Goal: Task Accomplishment & Management: Use online tool/utility

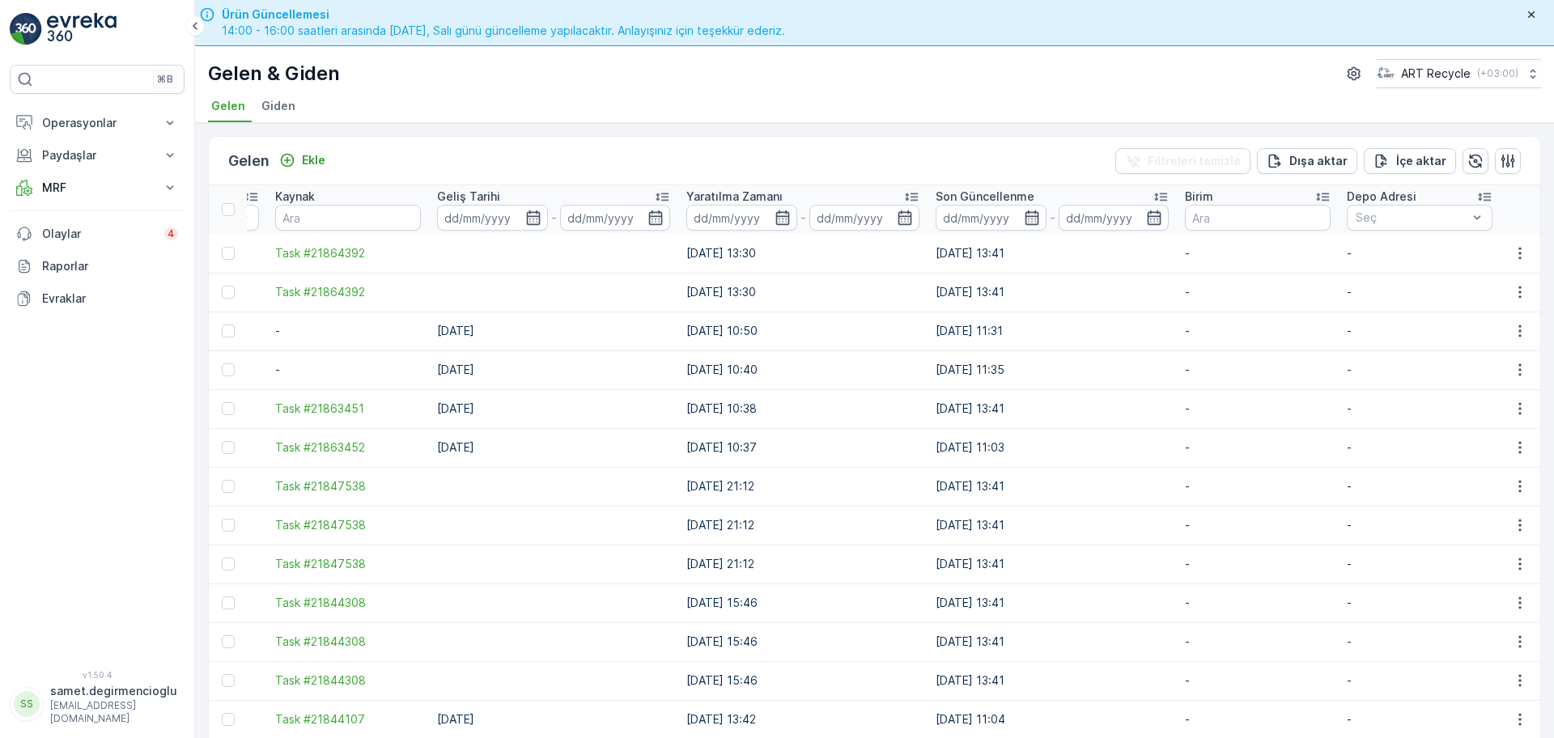
drag, startPoint x: 1062, startPoint y: 341, endPoint x: 1227, endPoint y: 307, distance: 169.3
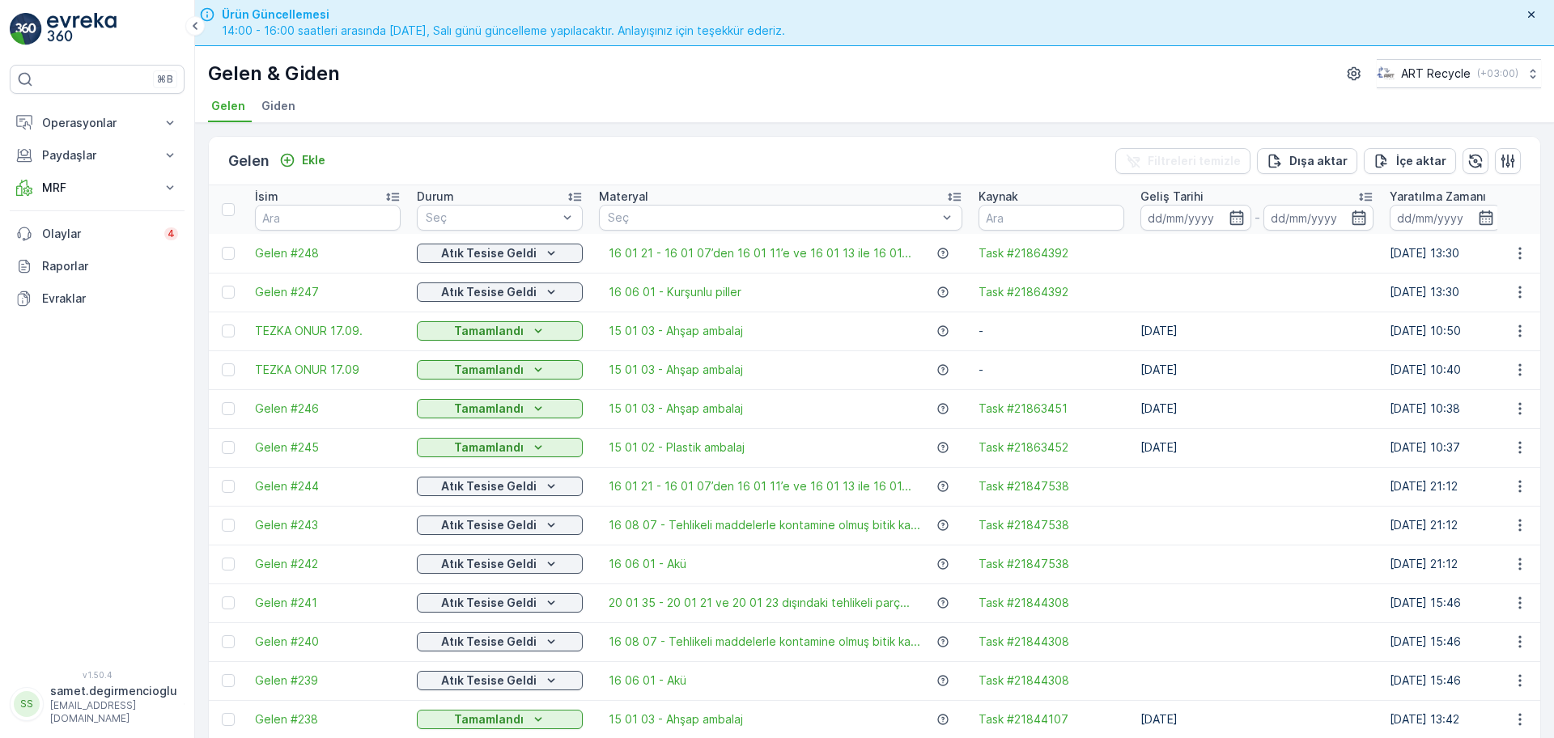
drag, startPoint x: 1223, startPoint y: 312, endPoint x: 785, endPoint y: 265, distance: 440.3
click at [94, 123] on p "Operasyonlar" at bounding box center [97, 123] width 110 height 16
click at [77, 170] on p "Planlama" at bounding box center [64, 173] width 47 height 16
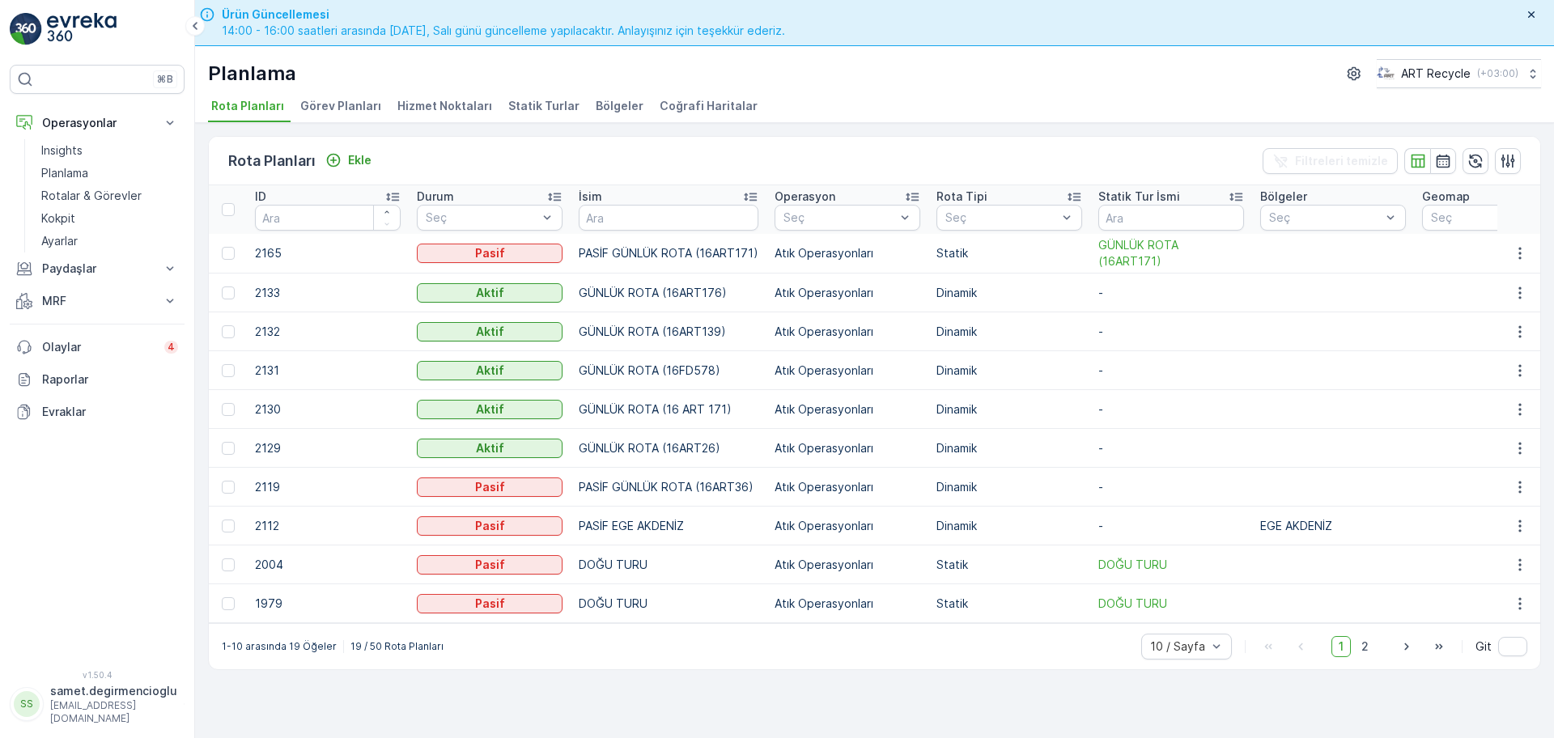
click at [451, 100] on span "Hizmet Noktaları" at bounding box center [444, 106] width 95 height 16
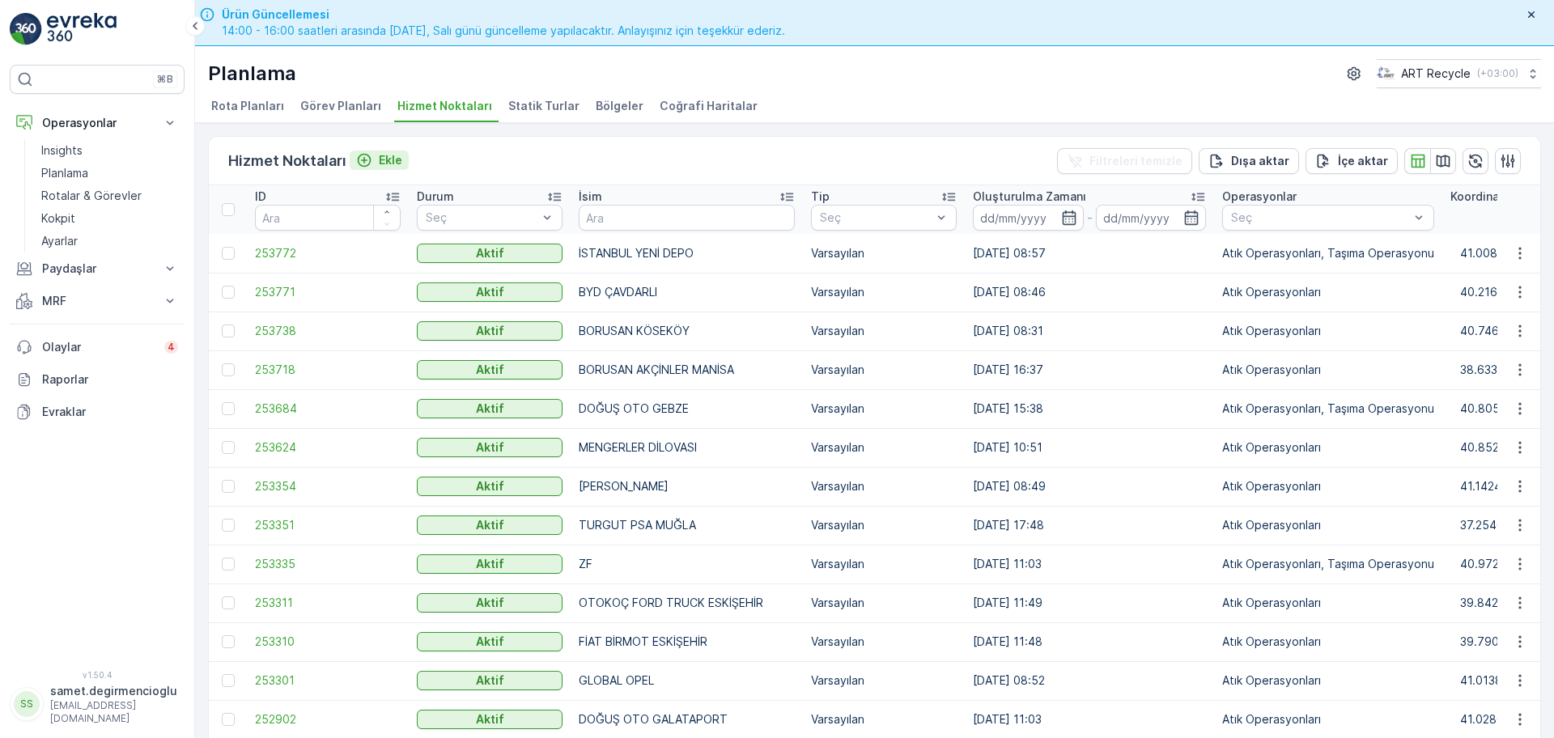
click at [402, 162] on button "Ekle" at bounding box center [379, 160] width 59 height 19
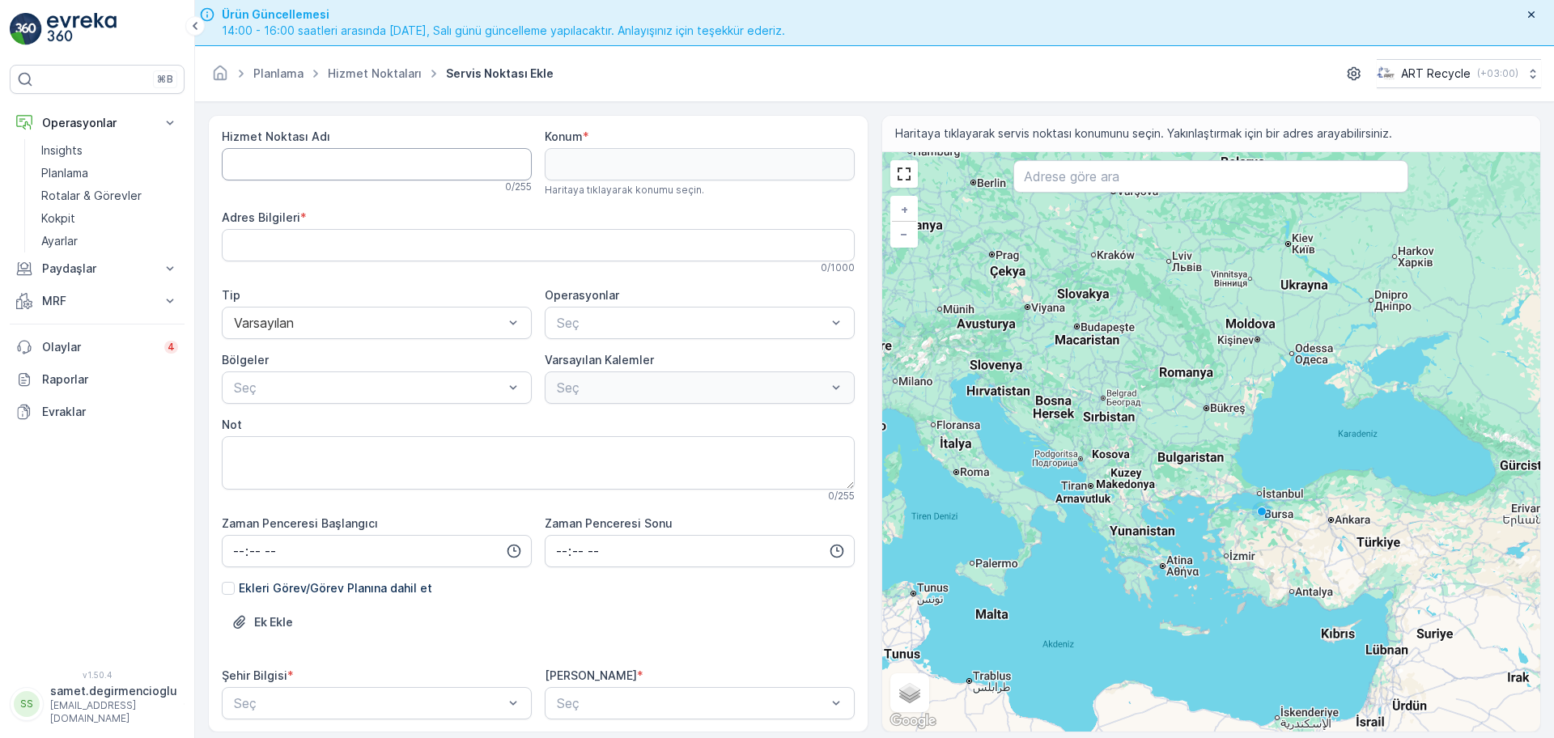
click at [396, 163] on Adı "Hizmet Noktası Adı" at bounding box center [377, 164] width 310 height 32
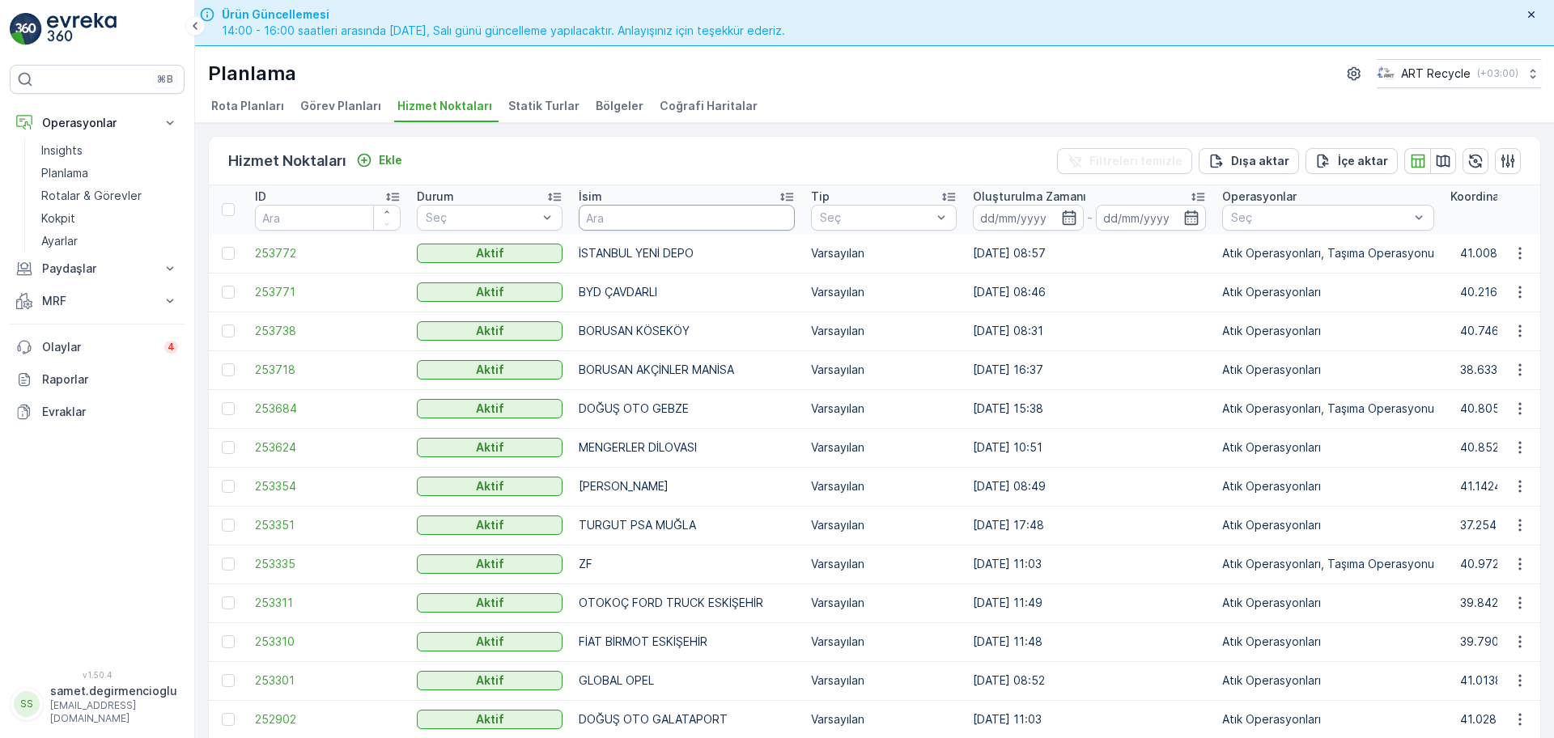
click at [658, 210] on input "text" at bounding box center [687, 218] width 216 height 26
type input "gebze"
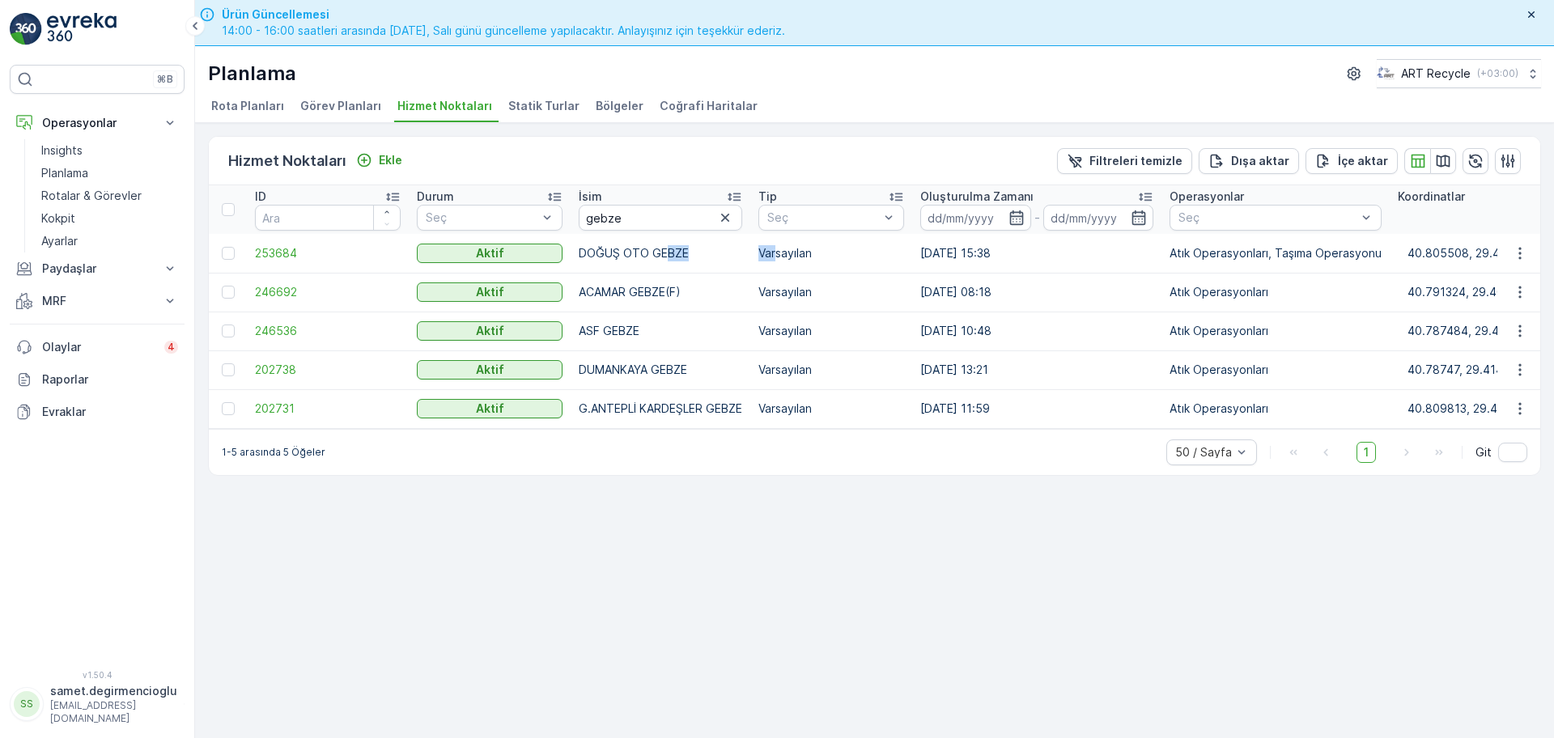
drag, startPoint x: 668, startPoint y: 258, endPoint x: 863, endPoint y: 264, distance: 195.9
click at [1511, 248] on button "button" at bounding box center [1519, 253] width 29 height 19
click at [1456, 342] on span "Yeni Ad Hoc Görev Ekle" at bounding box center [1475, 345] width 128 height 16
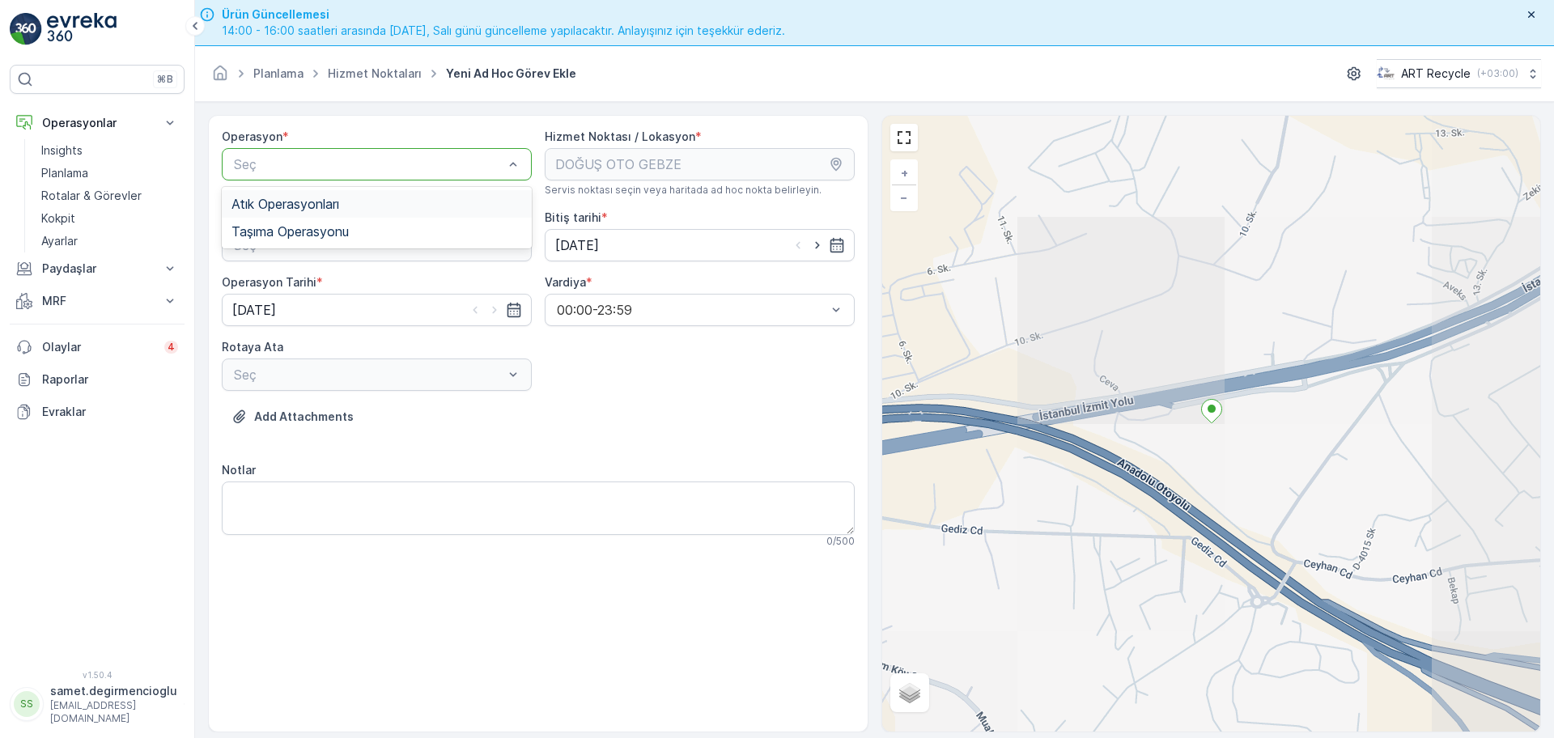
click at [333, 214] on div "Atık Operasyonları" at bounding box center [377, 204] width 310 height 28
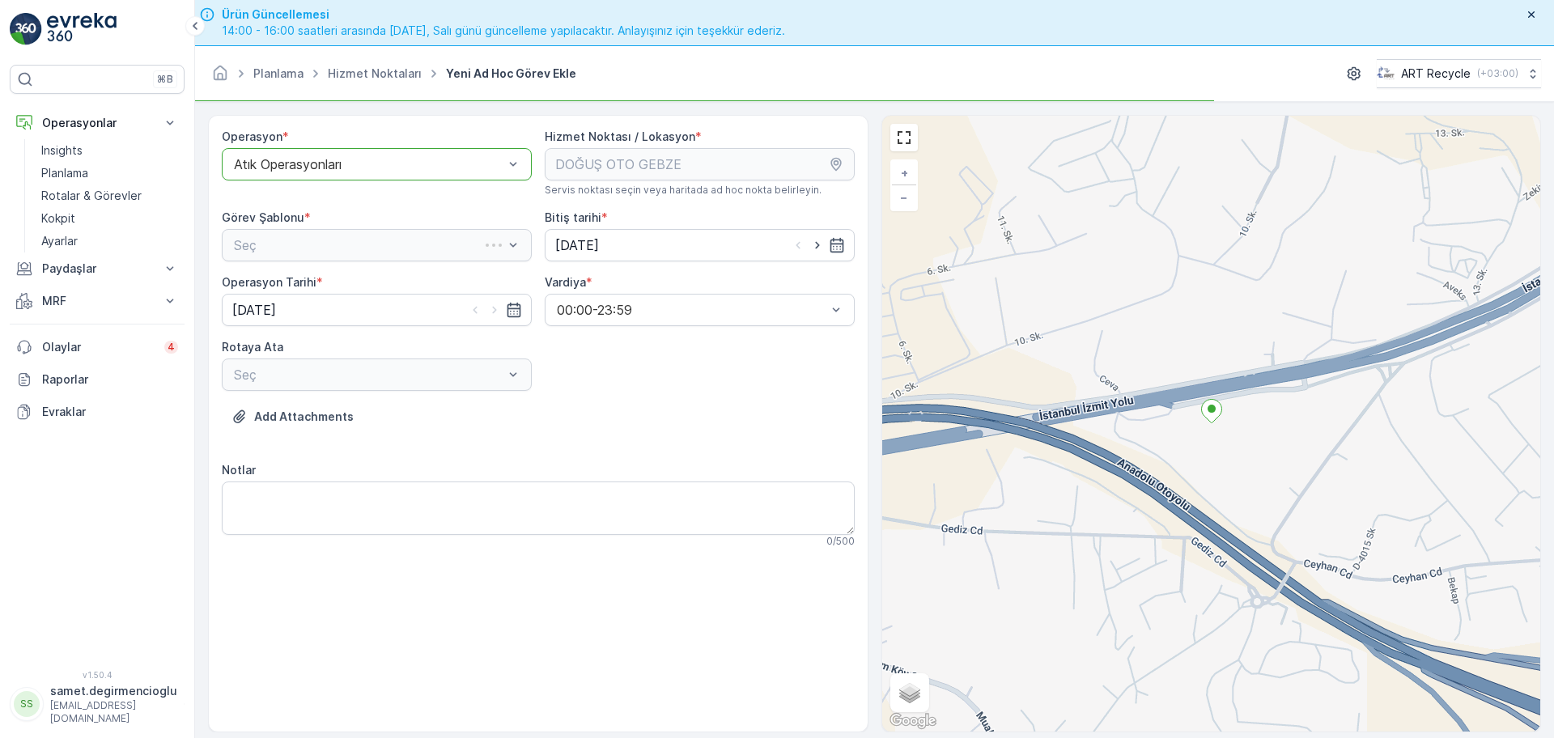
click at [322, 236] on div "Seç" at bounding box center [377, 245] width 310 height 32
click at [323, 256] on div "Seç" at bounding box center [377, 245] width 310 height 32
click at [303, 286] on span "Atık Toplama" at bounding box center [270, 285] width 78 height 15
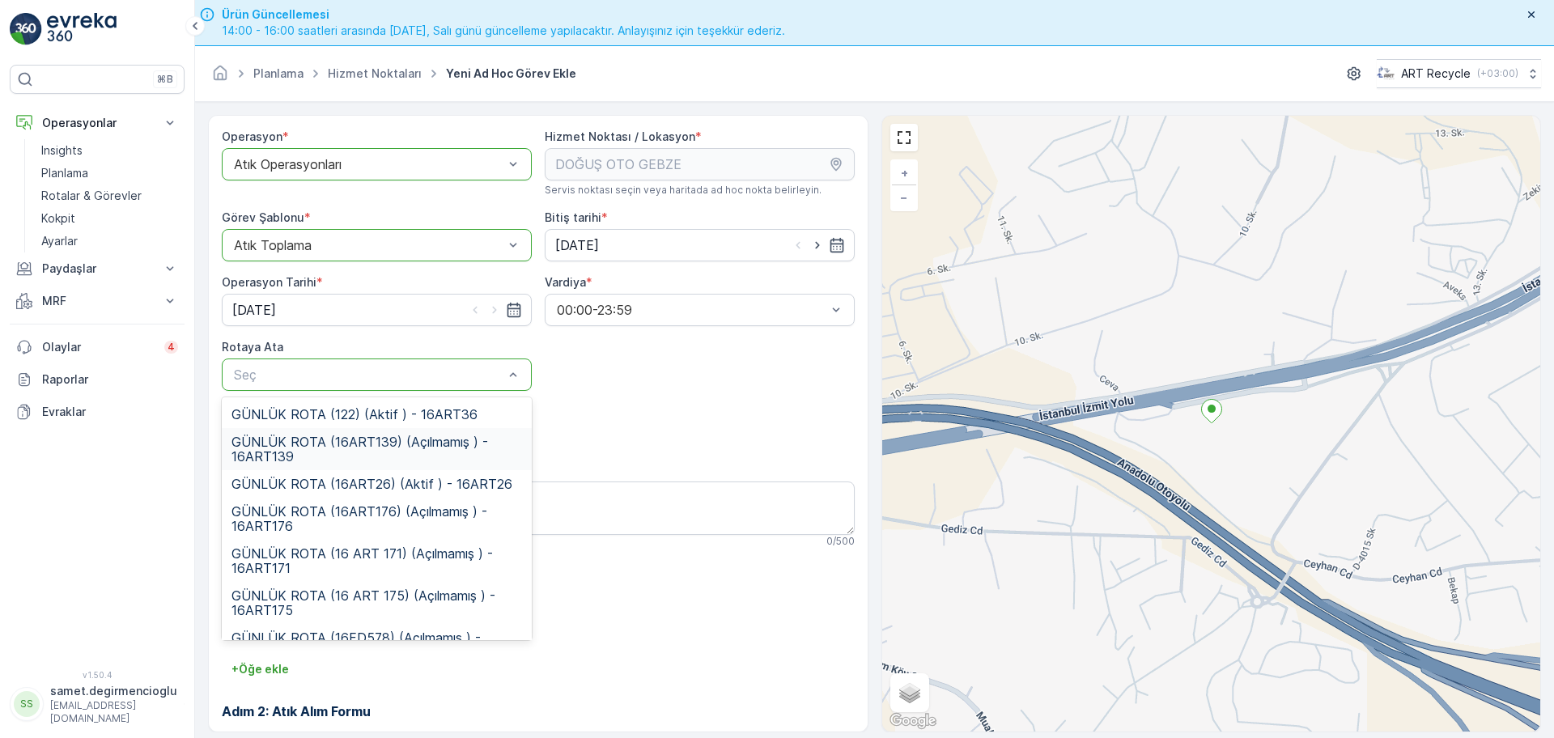
click at [433, 447] on span "GÜNLÜK ROTA (16ART139) (Açılmamış ) - 16ART139" at bounding box center [376, 449] width 290 height 29
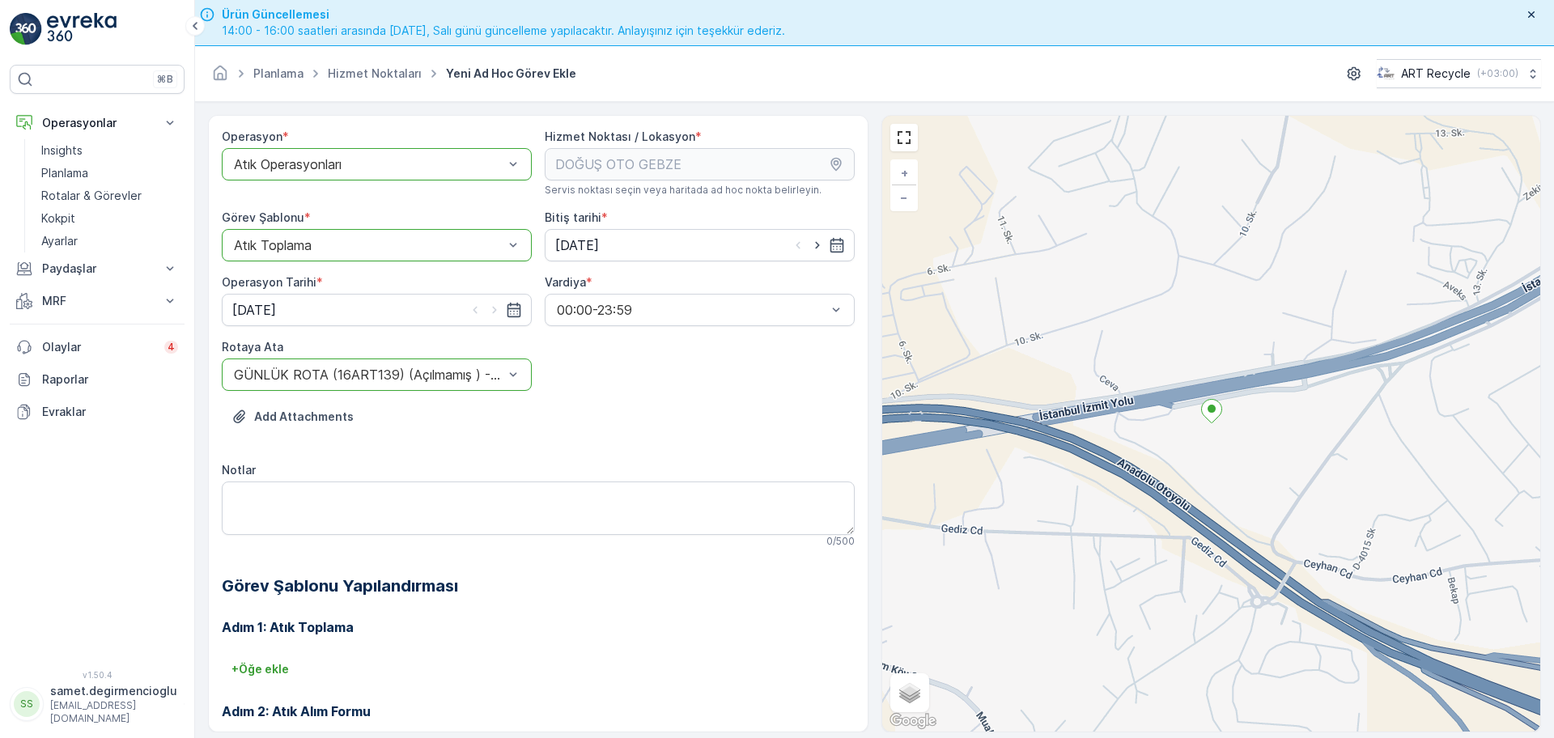
click at [621, 405] on div "Add Attachments" at bounding box center [538, 426] width 633 height 45
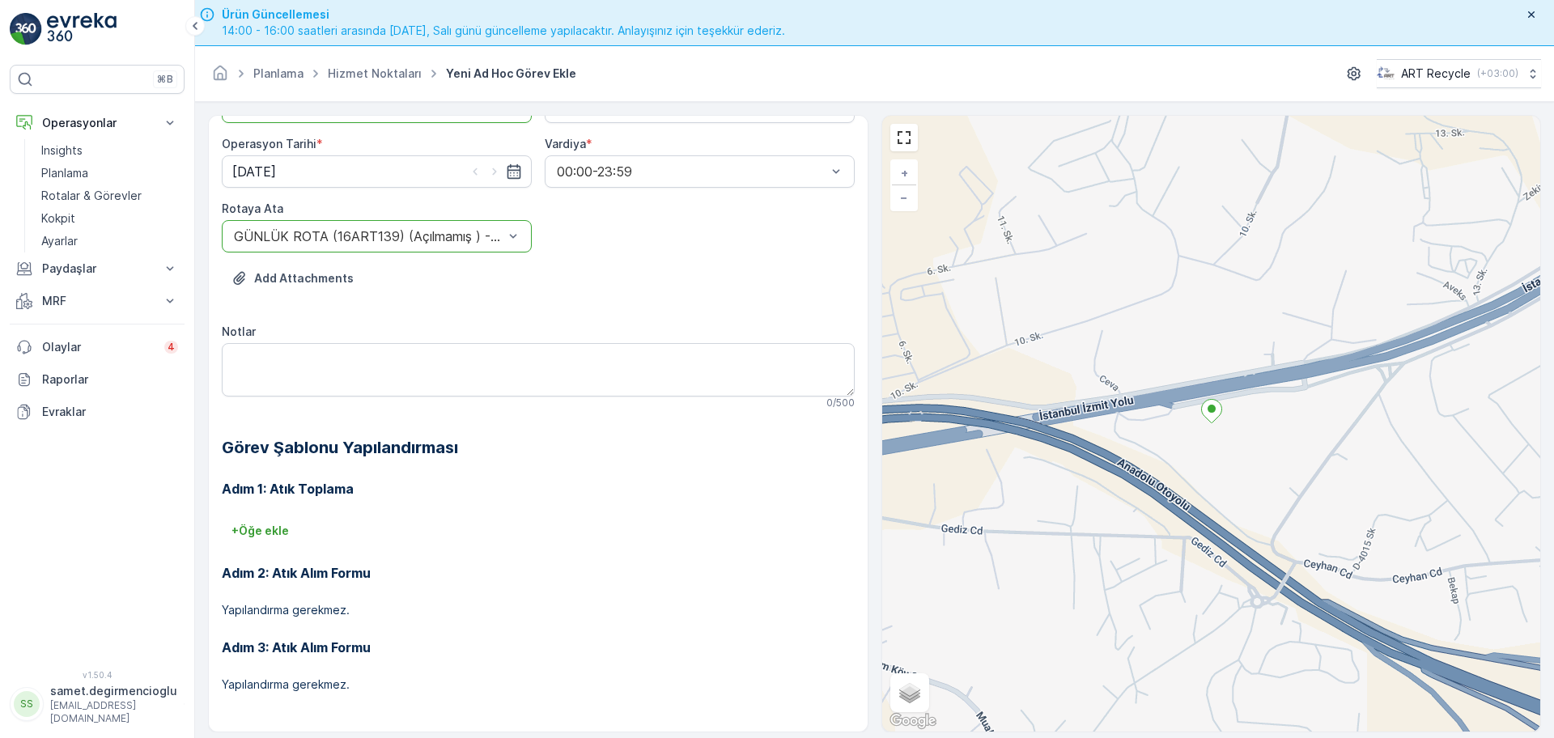
scroll to position [46, 0]
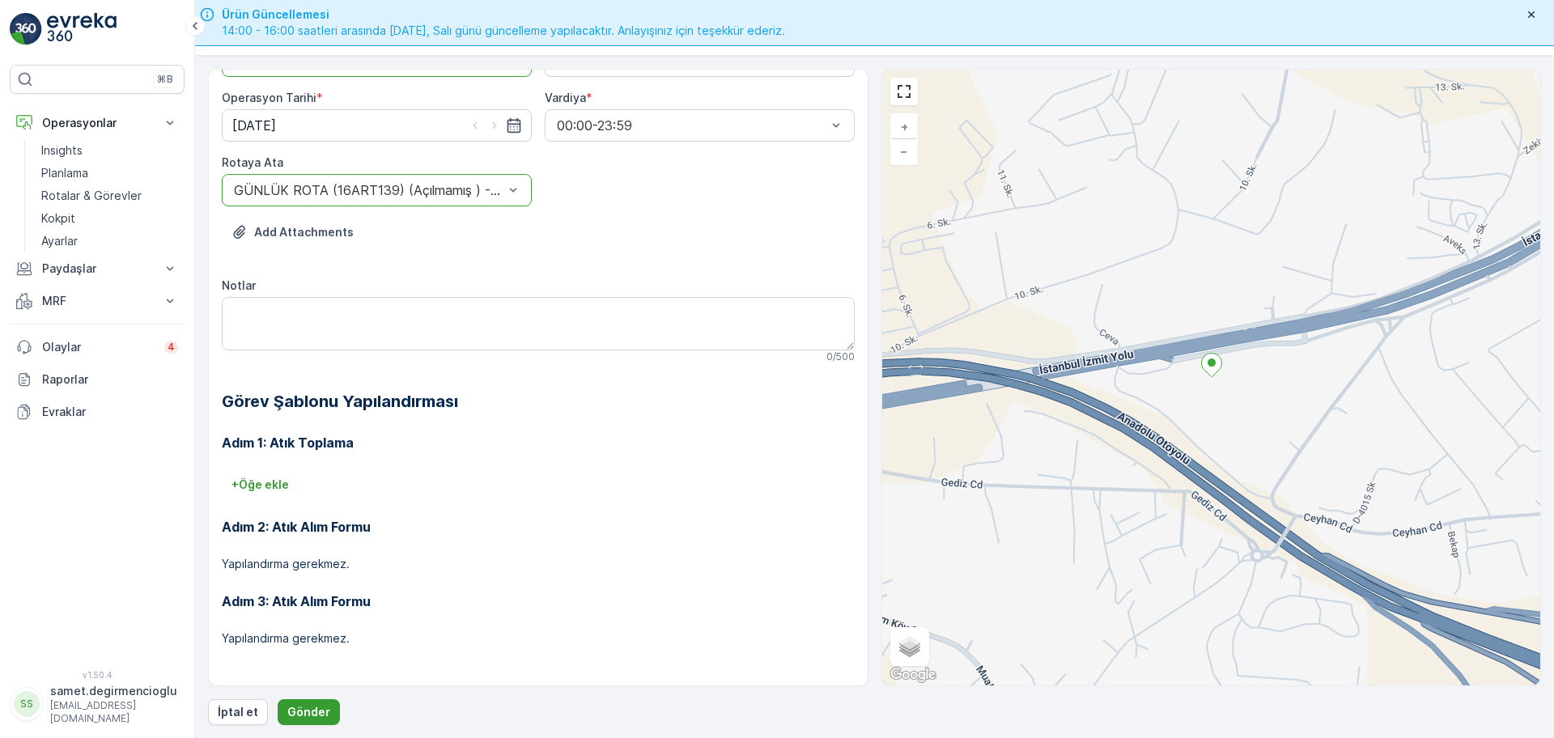
click at [305, 705] on p "Gönder" at bounding box center [308, 712] width 43 height 16
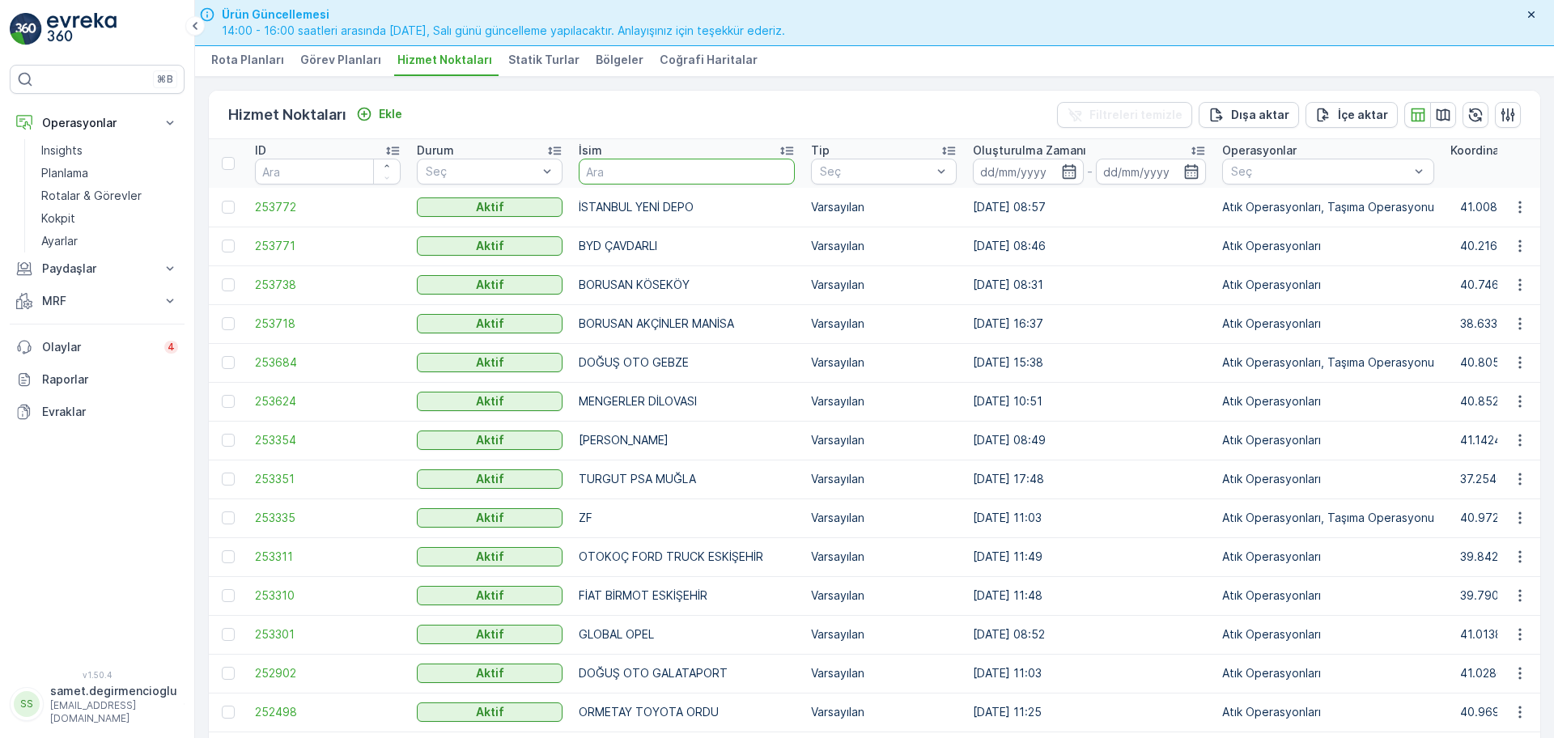
click at [607, 168] on input "text" at bounding box center [687, 172] width 216 height 26
type input "bpo"
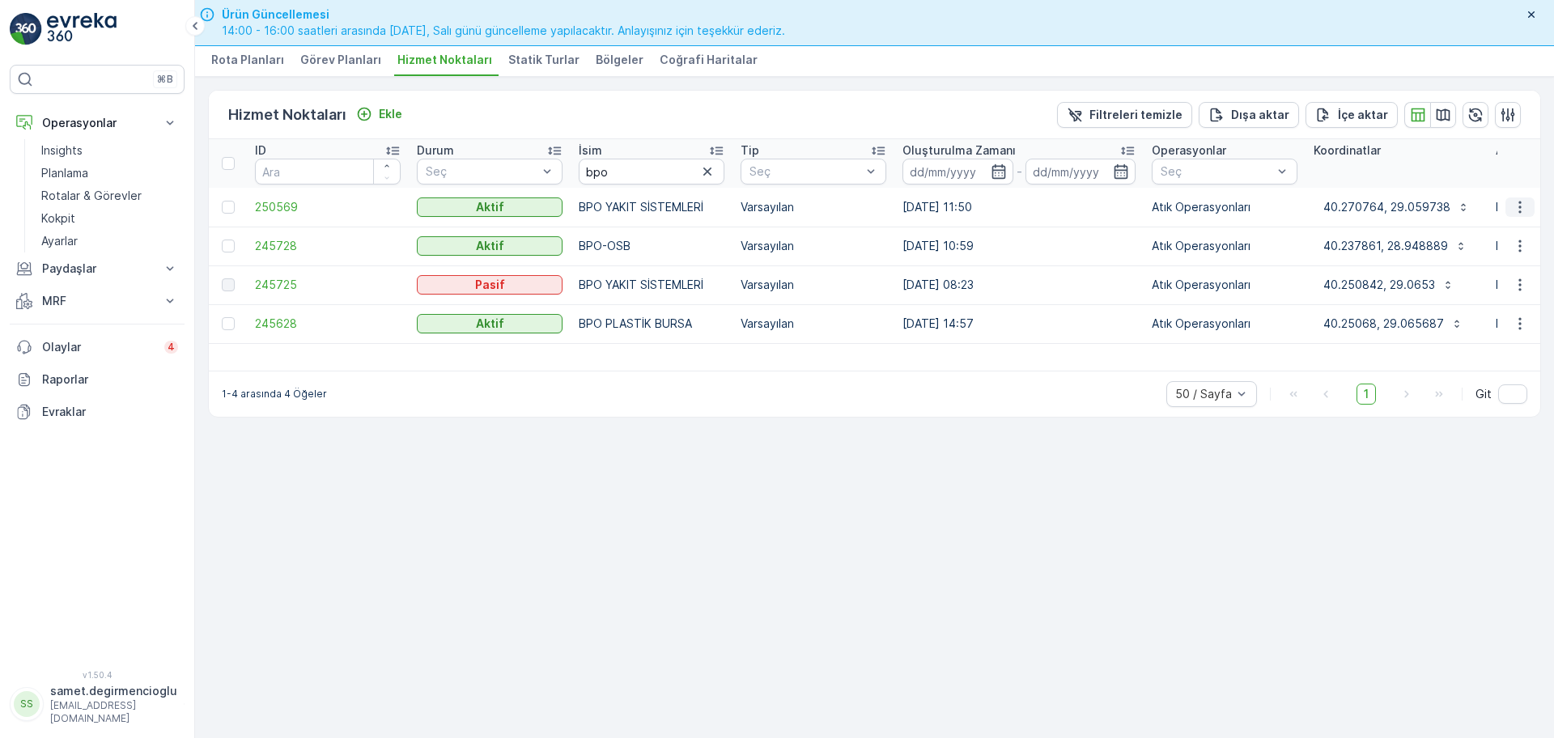
click at [1533, 210] on button "button" at bounding box center [1519, 206] width 29 height 19
click at [1473, 299] on span "Yeni Ad Hoc Görev Ekle" at bounding box center [1475, 299] width 128 height 16
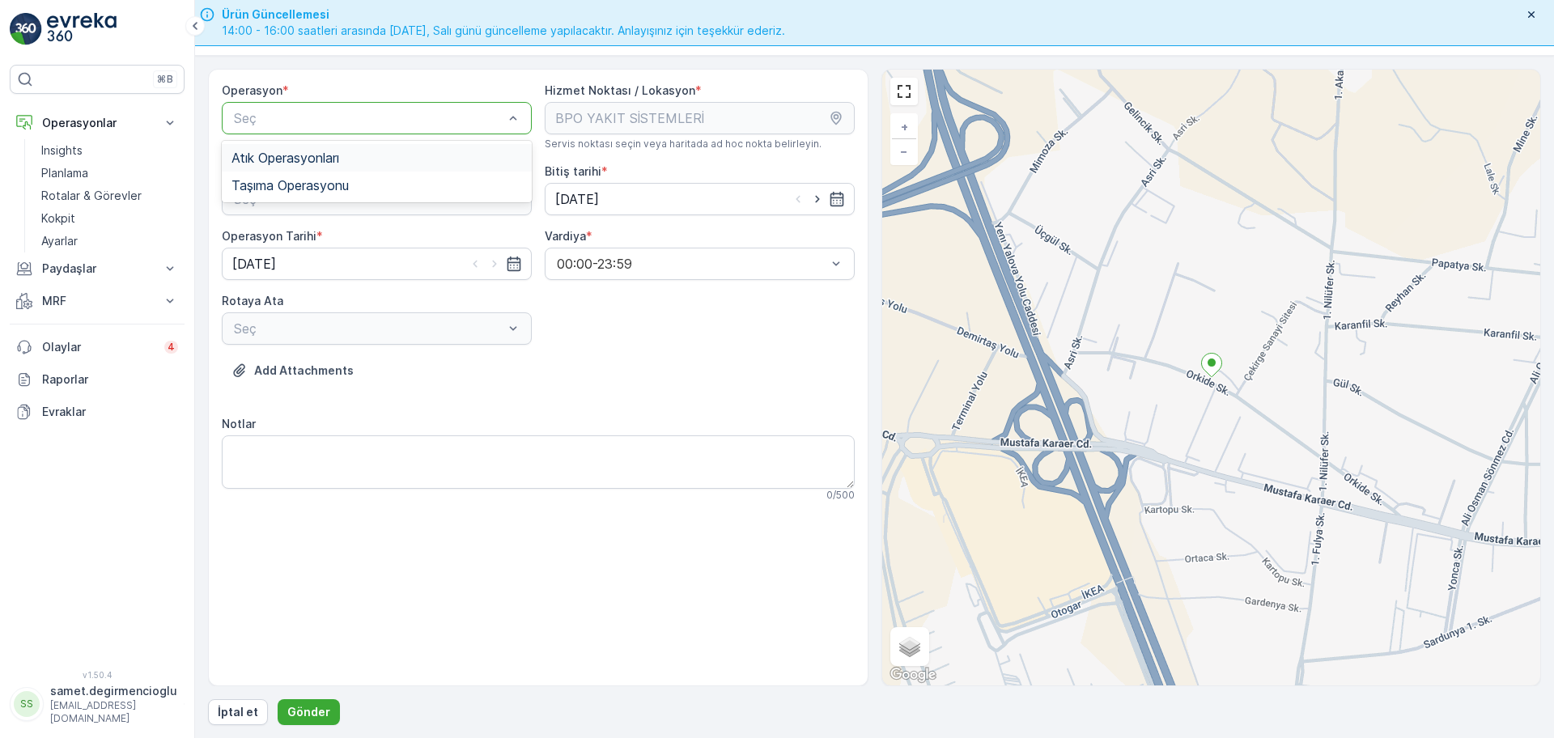
click at [317, 157] on span "Atık Operasyonları" at bounding box center [285, 158] width 108 height 15
click at [309, 232] on span "Atık Toplama" at bounding box center [270, 238] width 78 height 15
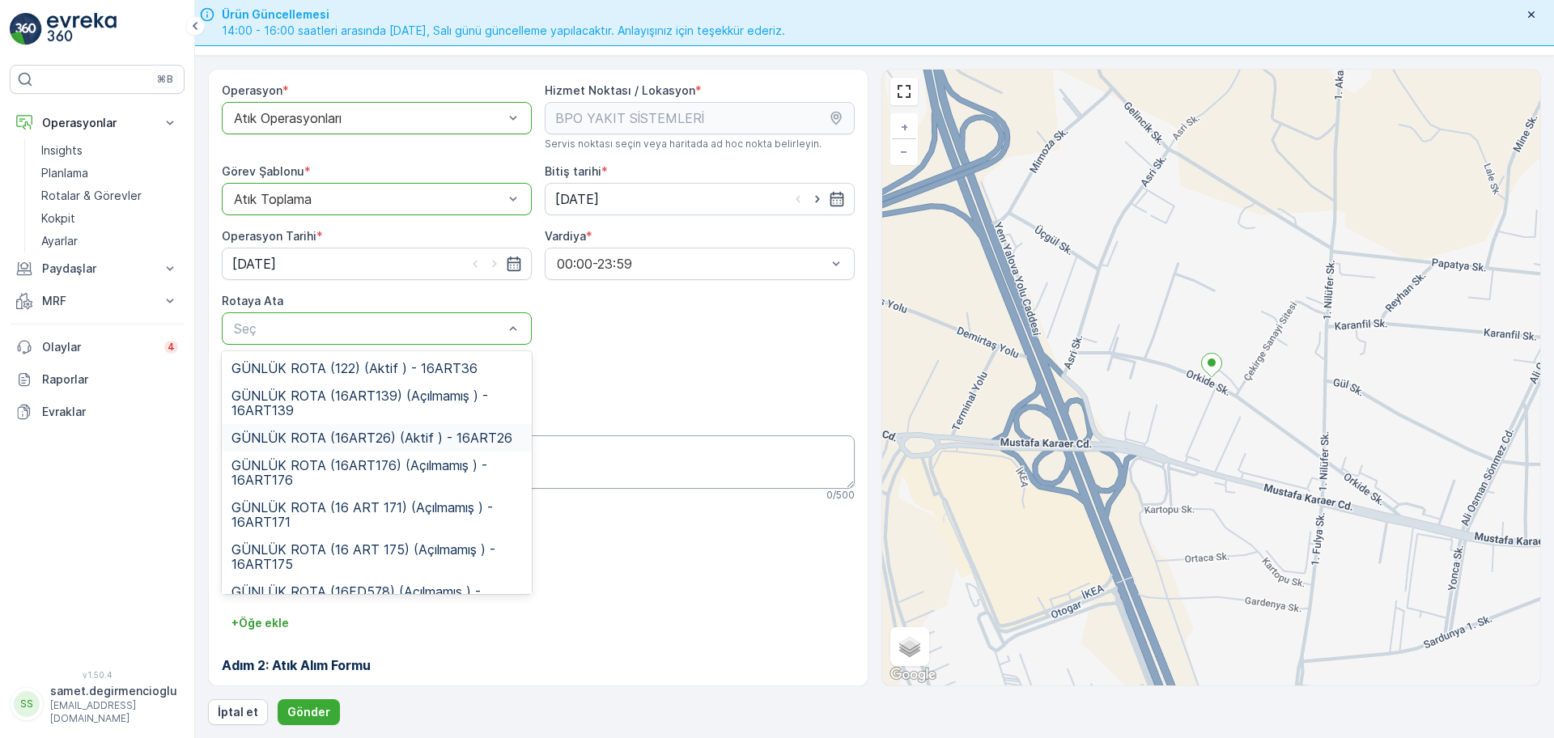
drag, startPoint x: 413, startPoint y: 437, endPoint x: 526, endPoint y: 439, distance: 113.3
click at [414, 437] on span "GÜNLÜK ROTA (16ART26) (Aktif ) - 16ART26" at bounding box center [371, 437] width 281 height 15
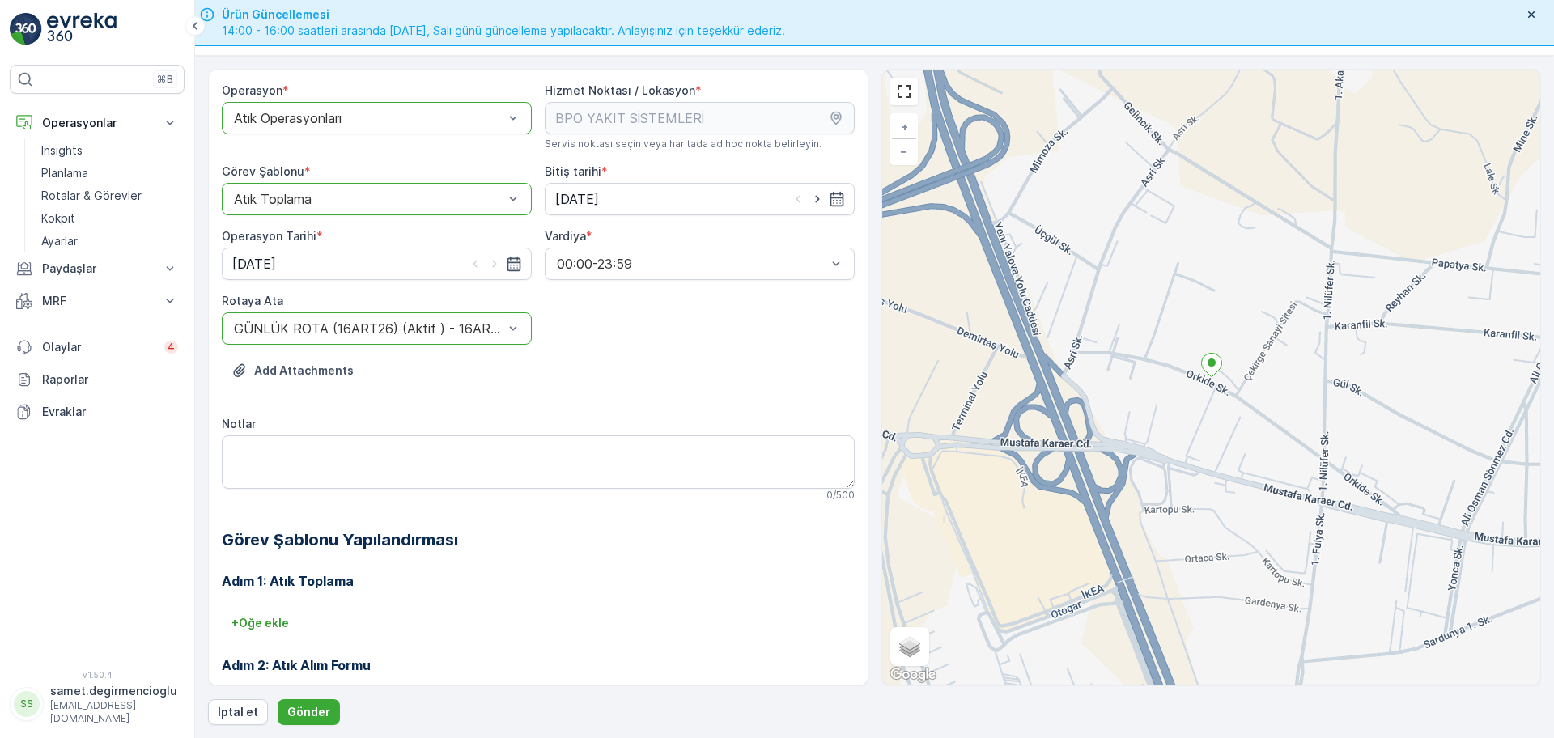
click at [764, 369] on div "Add Attachments" at bounding box center [538, 380] width 633 height 45
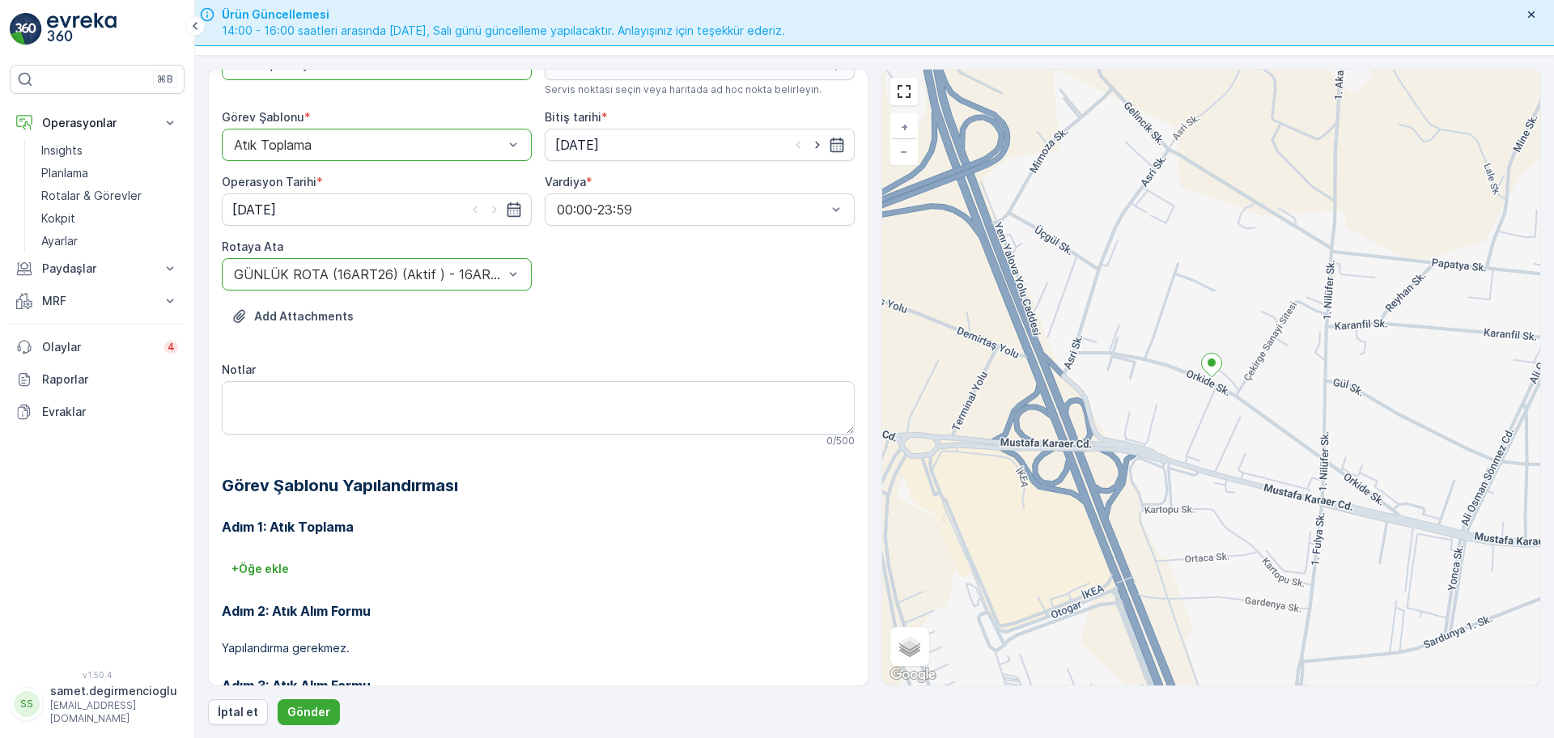
scroll to position [101, 0]
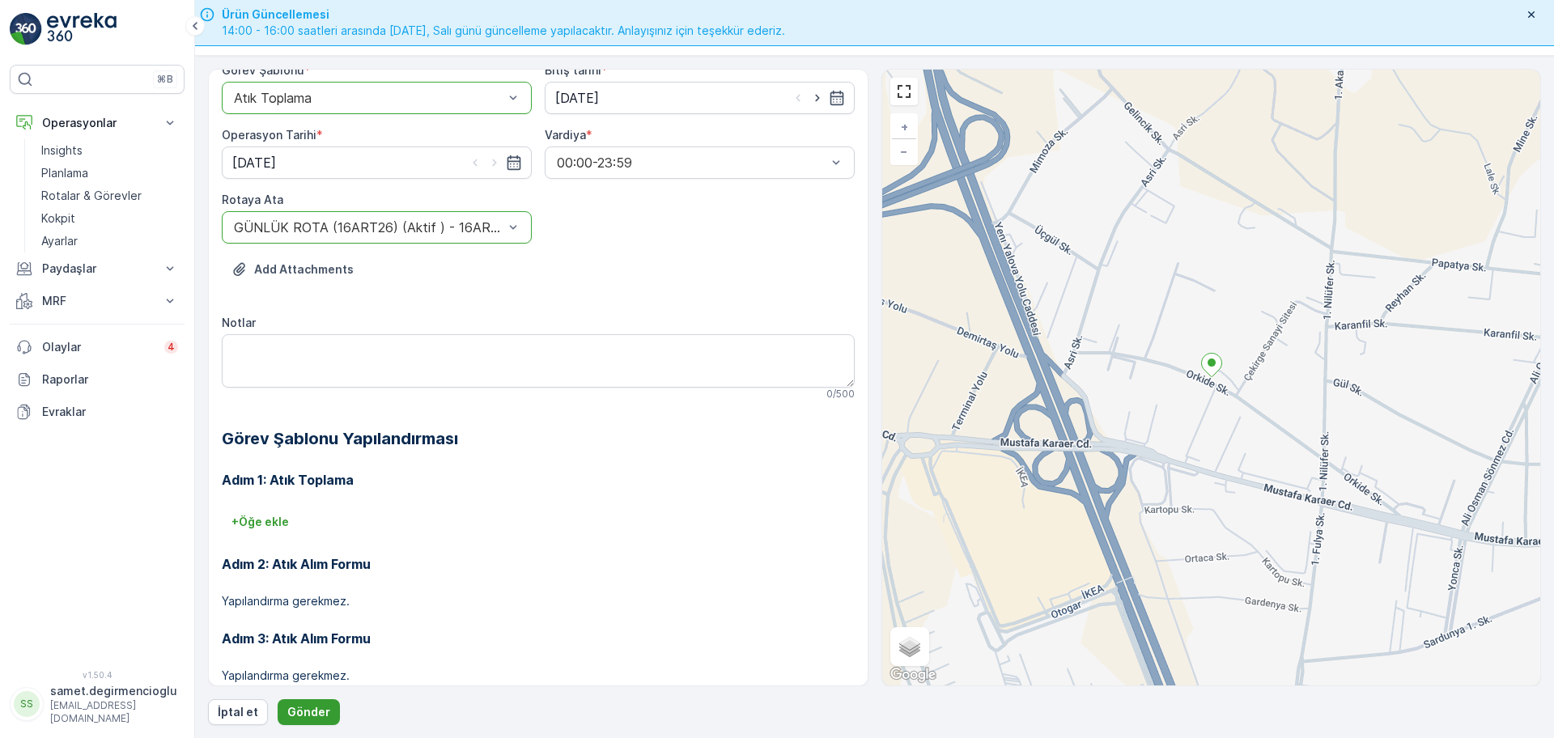
click at [307, 722] on button "Gönder" at bounding box center [309, 712] width 62 height 26
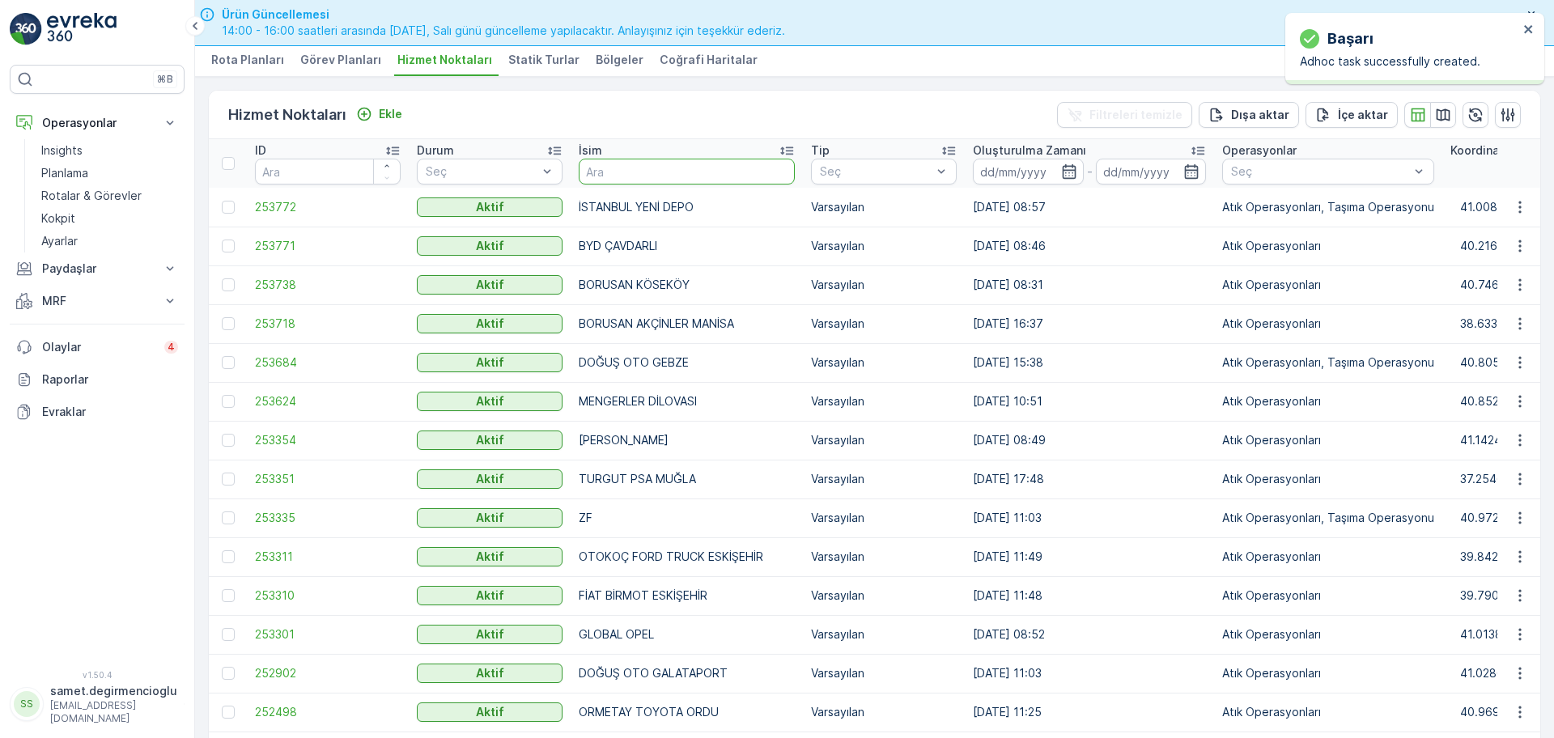
click at [663, 172] on input "text" at bounding box center [687, 172] width 216 height 26
type input "bpla"
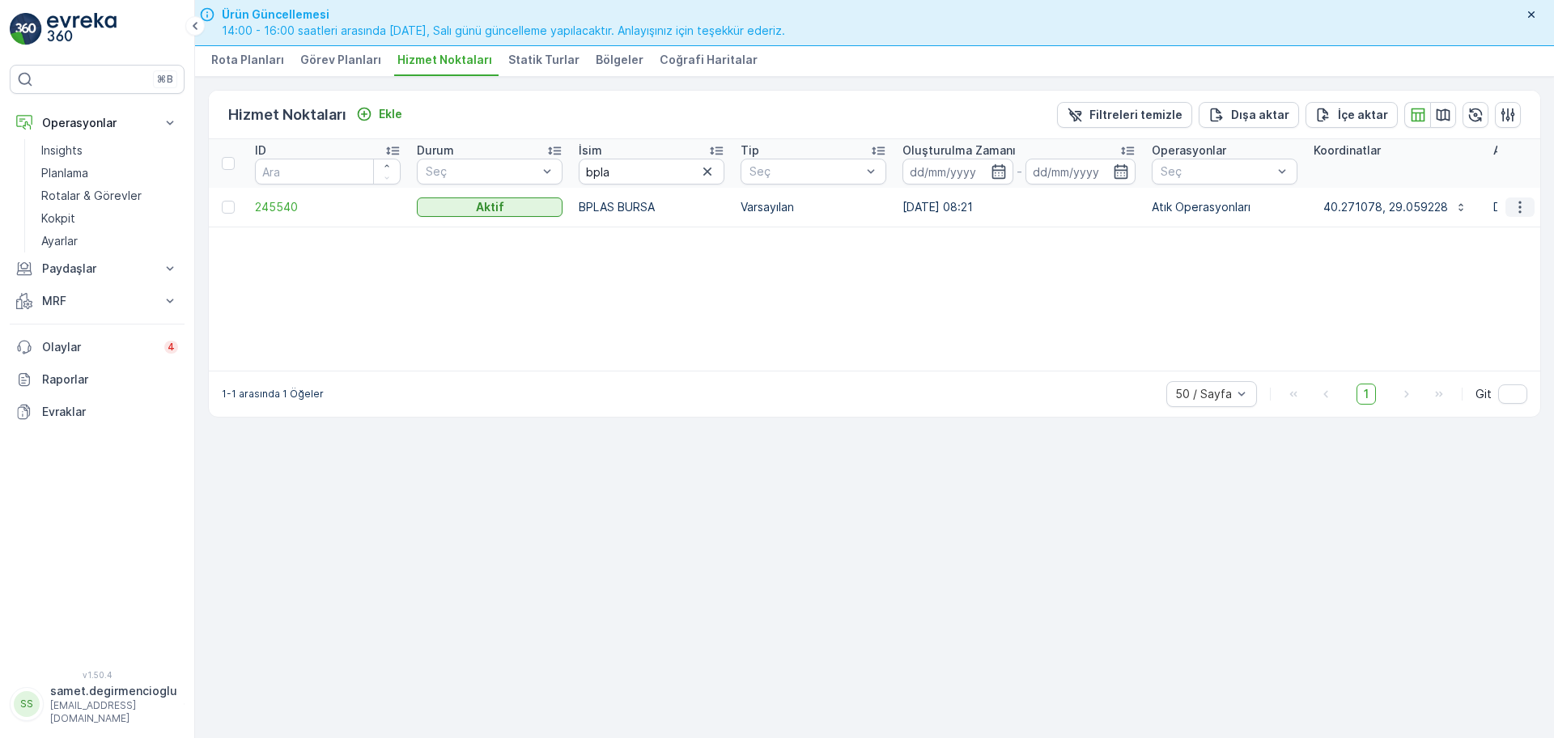
click at [1523, 208] on icon "button" at bounding box center [1519, 207] width 16 height 16
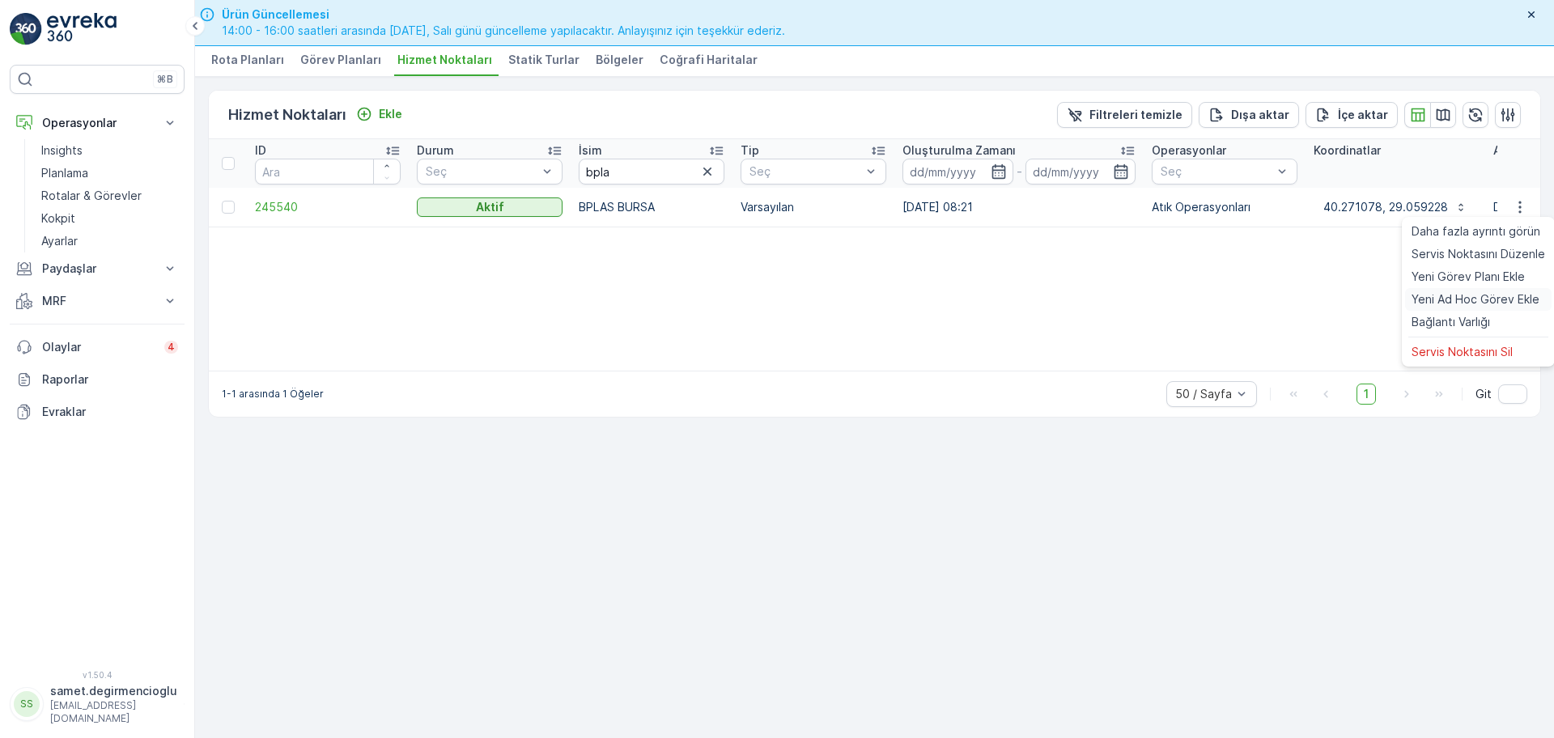
click at [1434, 308] on div "Yeni Ad Hoc Görev Ekle" at bounding box center [1478, 299] width 146 height 23
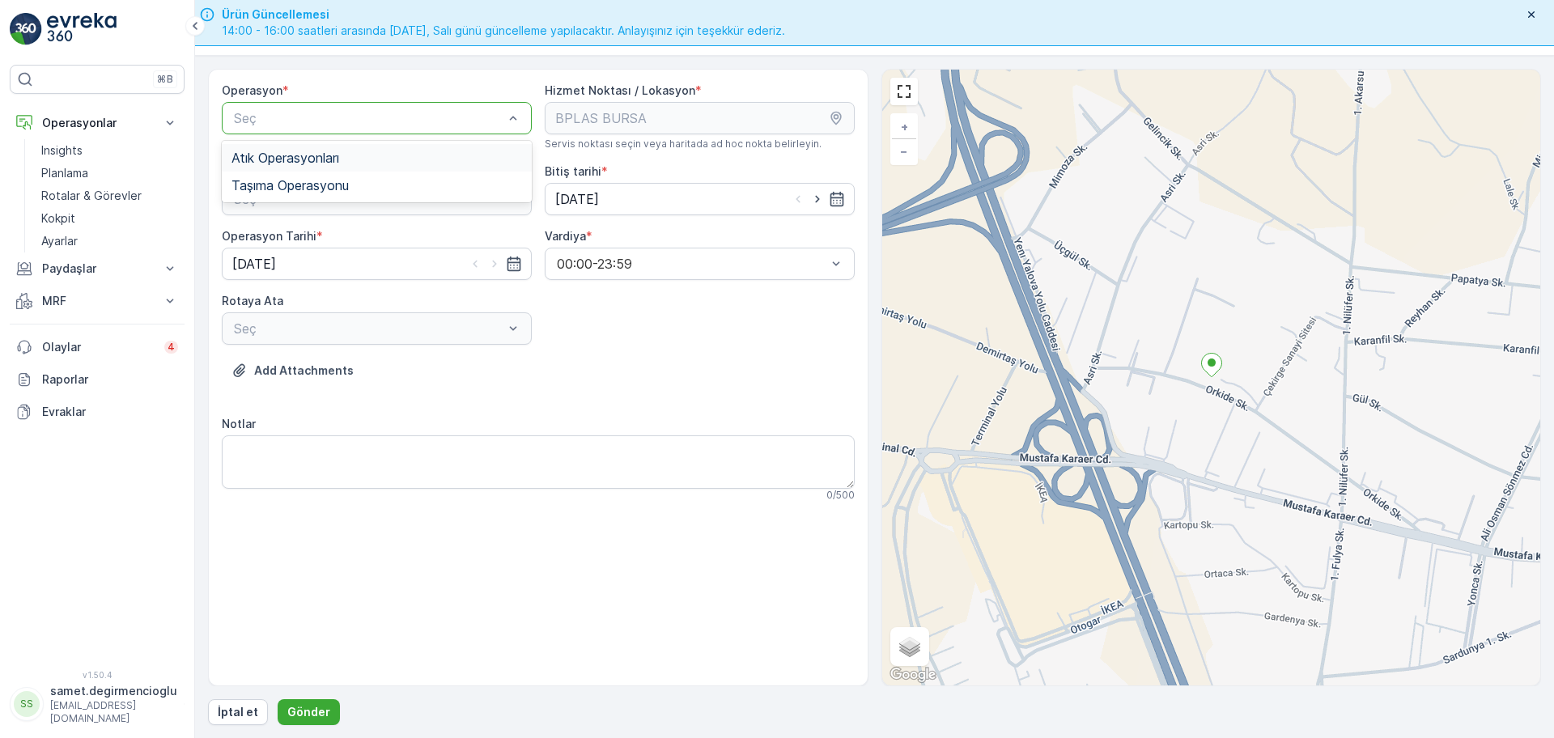
click at [288, 158] on span "Atık Operasyonları" at bounding box center [285, 158] width 108 height 15
click at [313, 235] on div "Atık Toplama" at bounding box center [376, 238] width 290 height 15
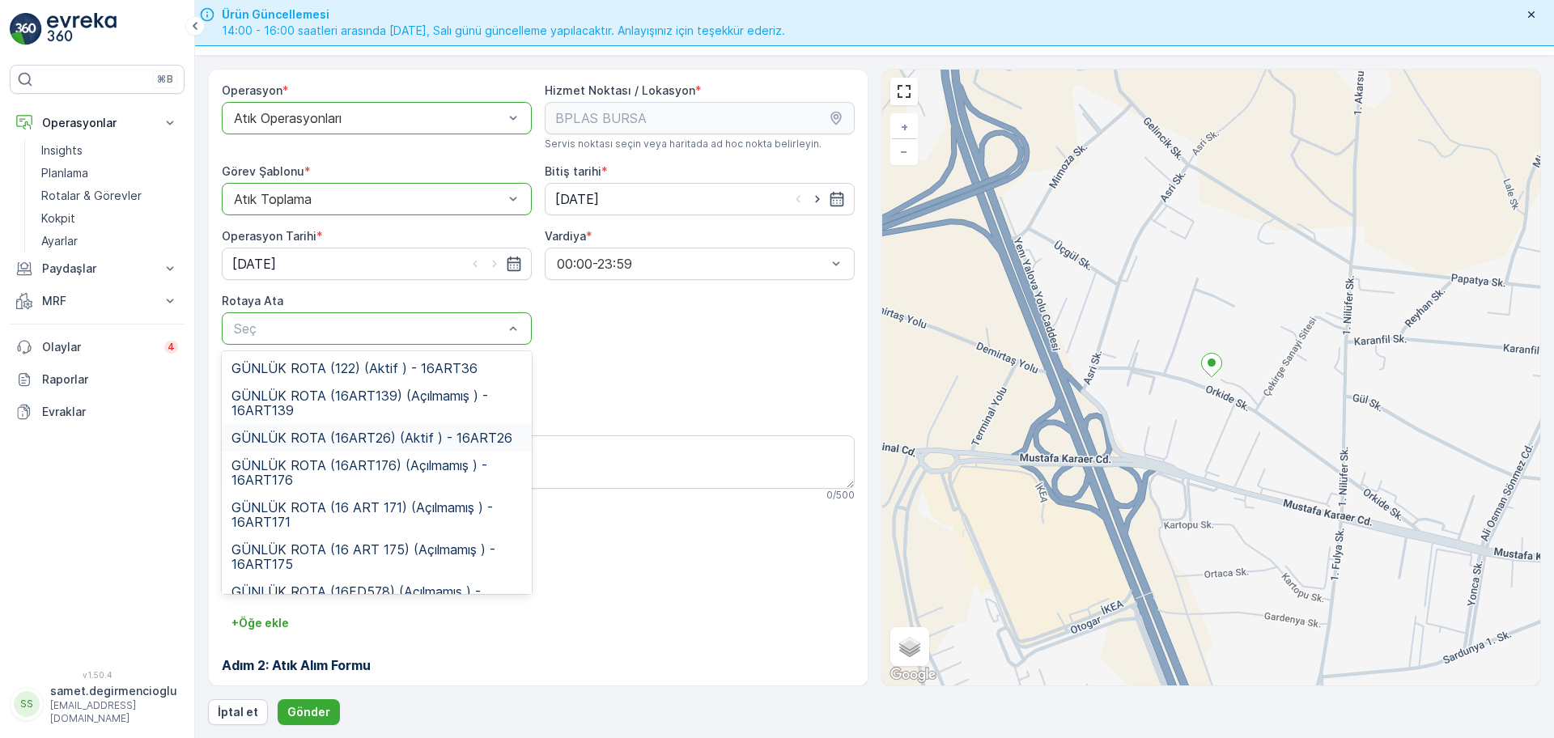
click at [351, 443] on span "GÜNLÜK ROTA (16ART26) (Aktif ) - 16ART26" at bounding box center [371, 437] width 281 height 15
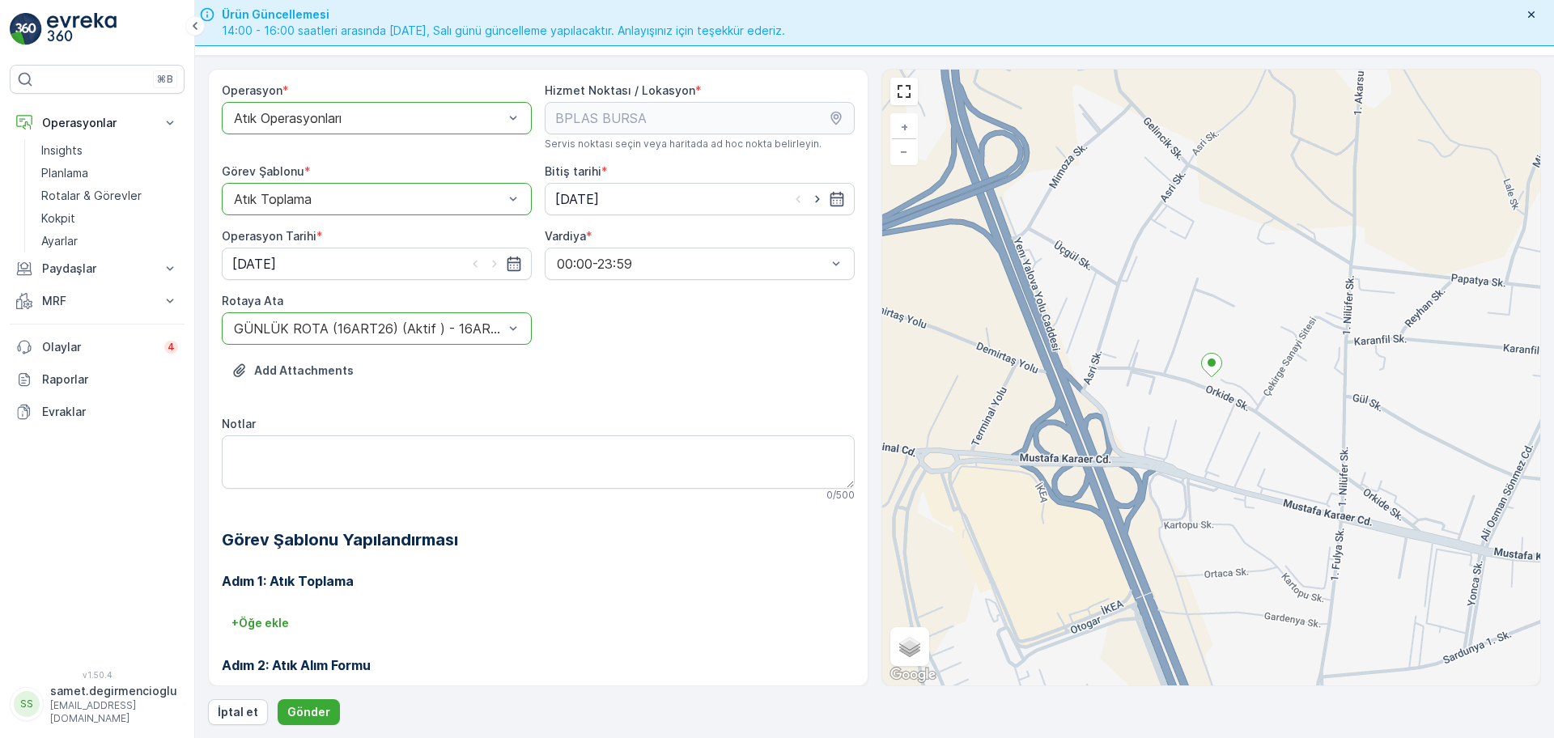
click at [564, 362] on div "Add Attachments" at bounding box center [538, 380] width 633 height 45
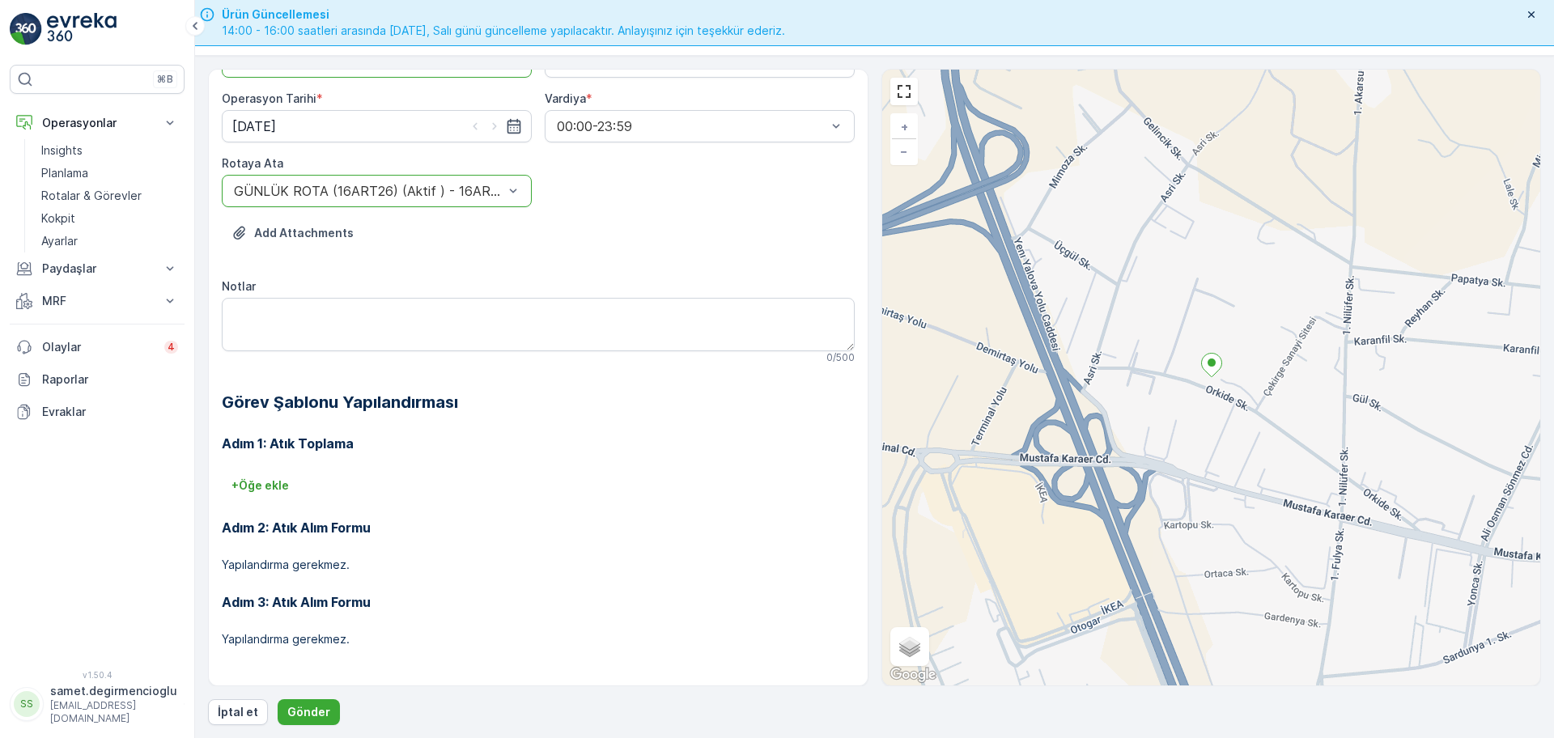
scroll to position [138, 0]
click at [305, 704] on p "Gönder" at bounding box center [308, 712] width 43 height 16
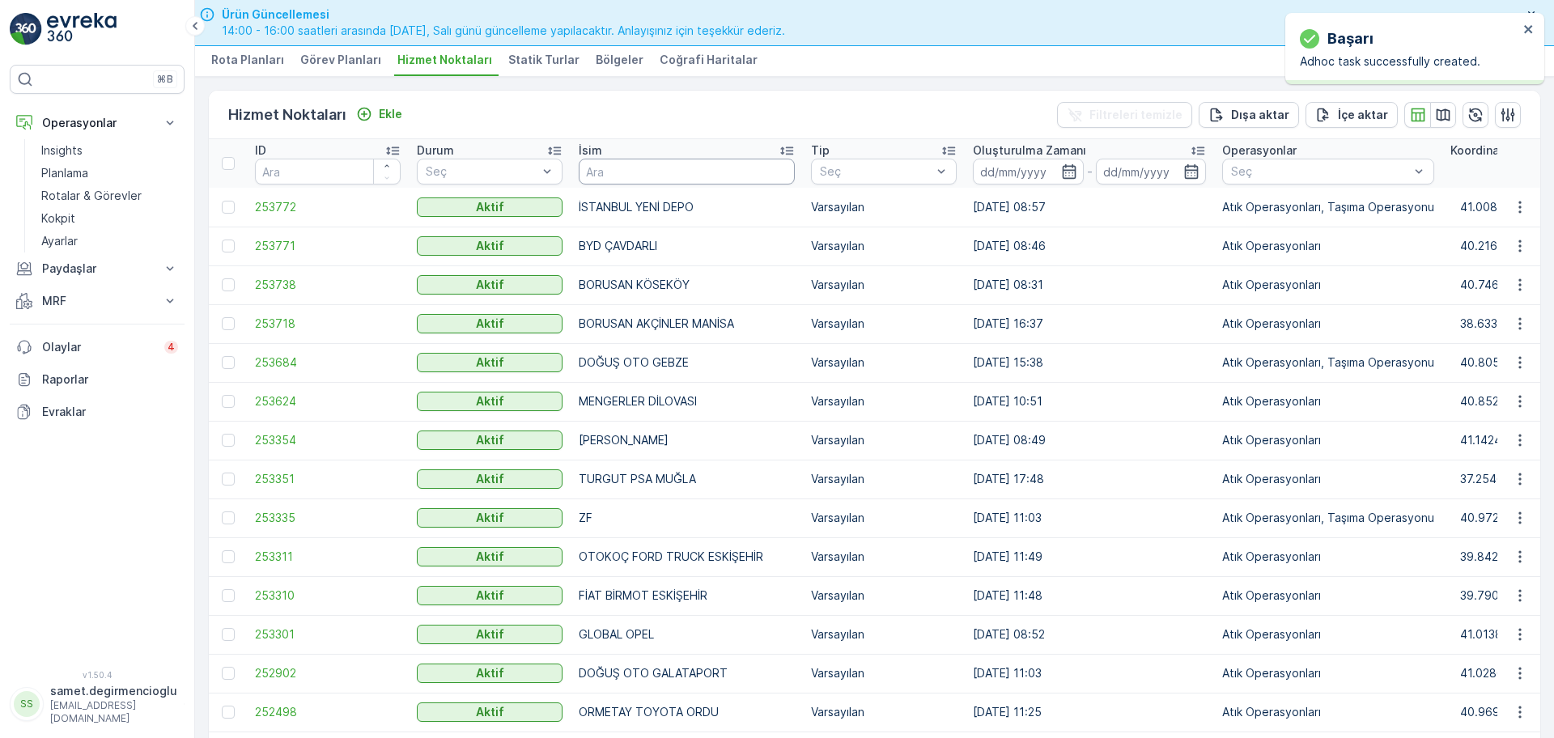
click at [622, 178] on input "text" at bounding box center [687, 172] width 216 height 26
type input "BPLAS"
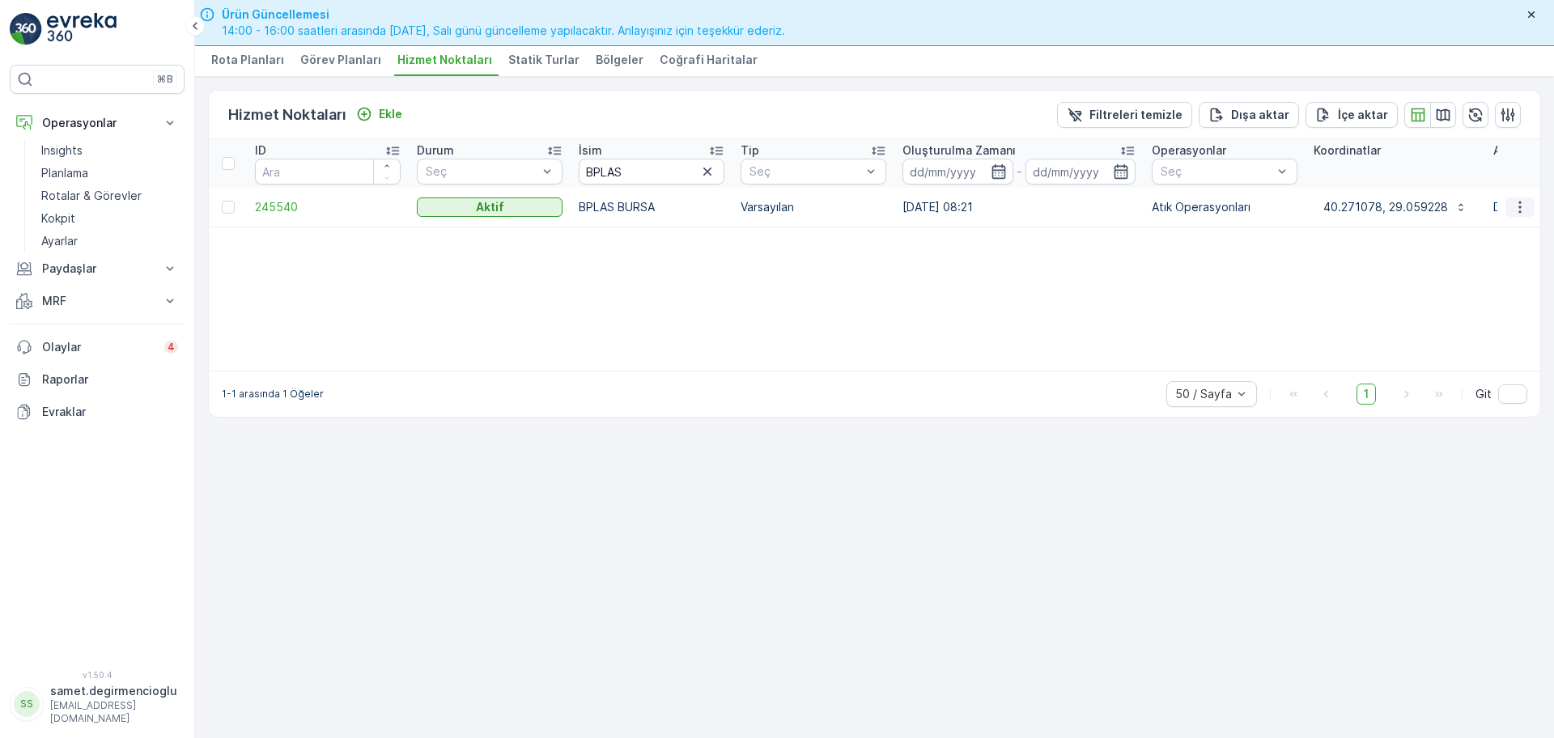
click at [1513, 216] on button "button" at bounding box center [1519, 206] width 29 height 19
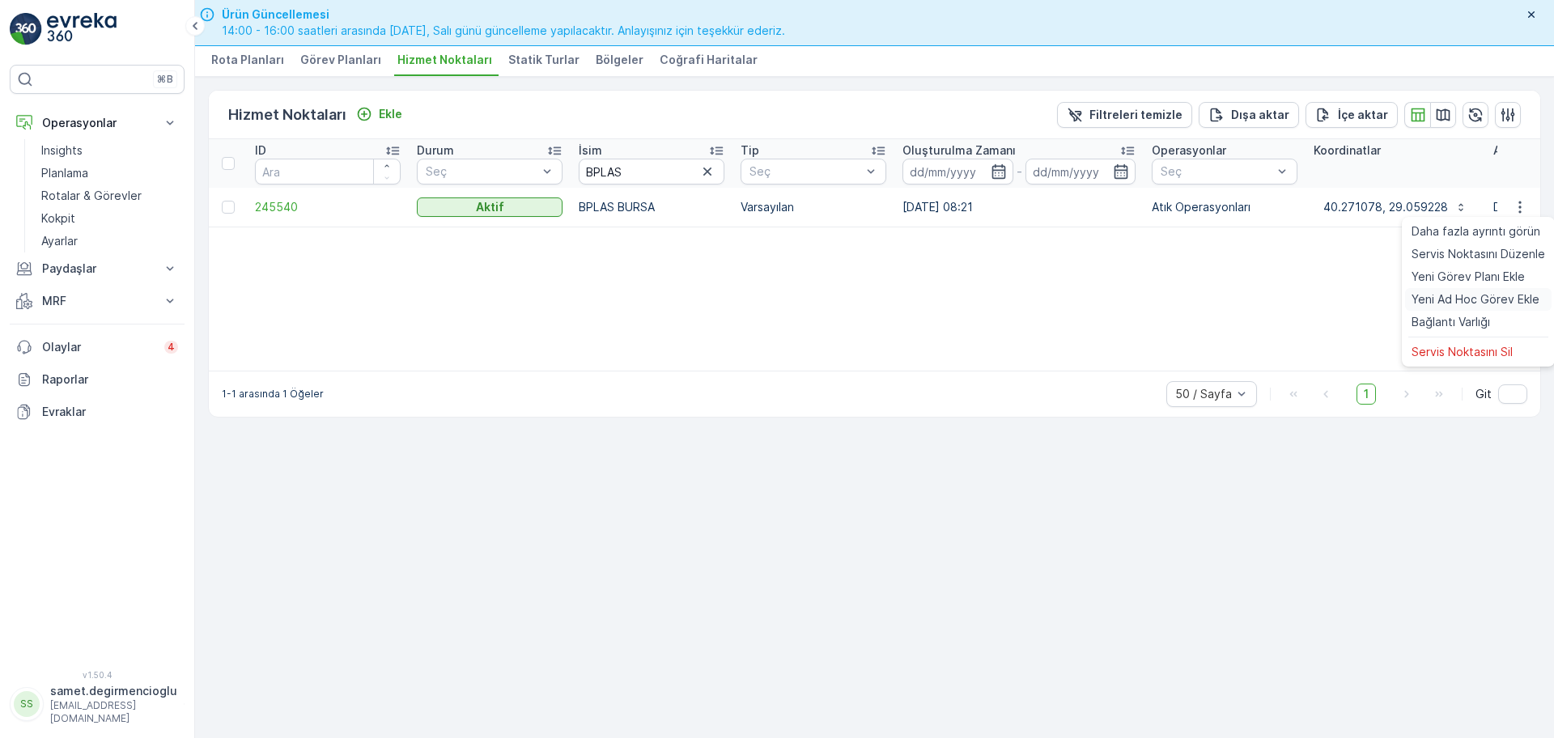
click at [1473, 300] on span "Yeni Ad Hoc Görev Ekle" at bounding box center [1475, 299] width 128 height 16
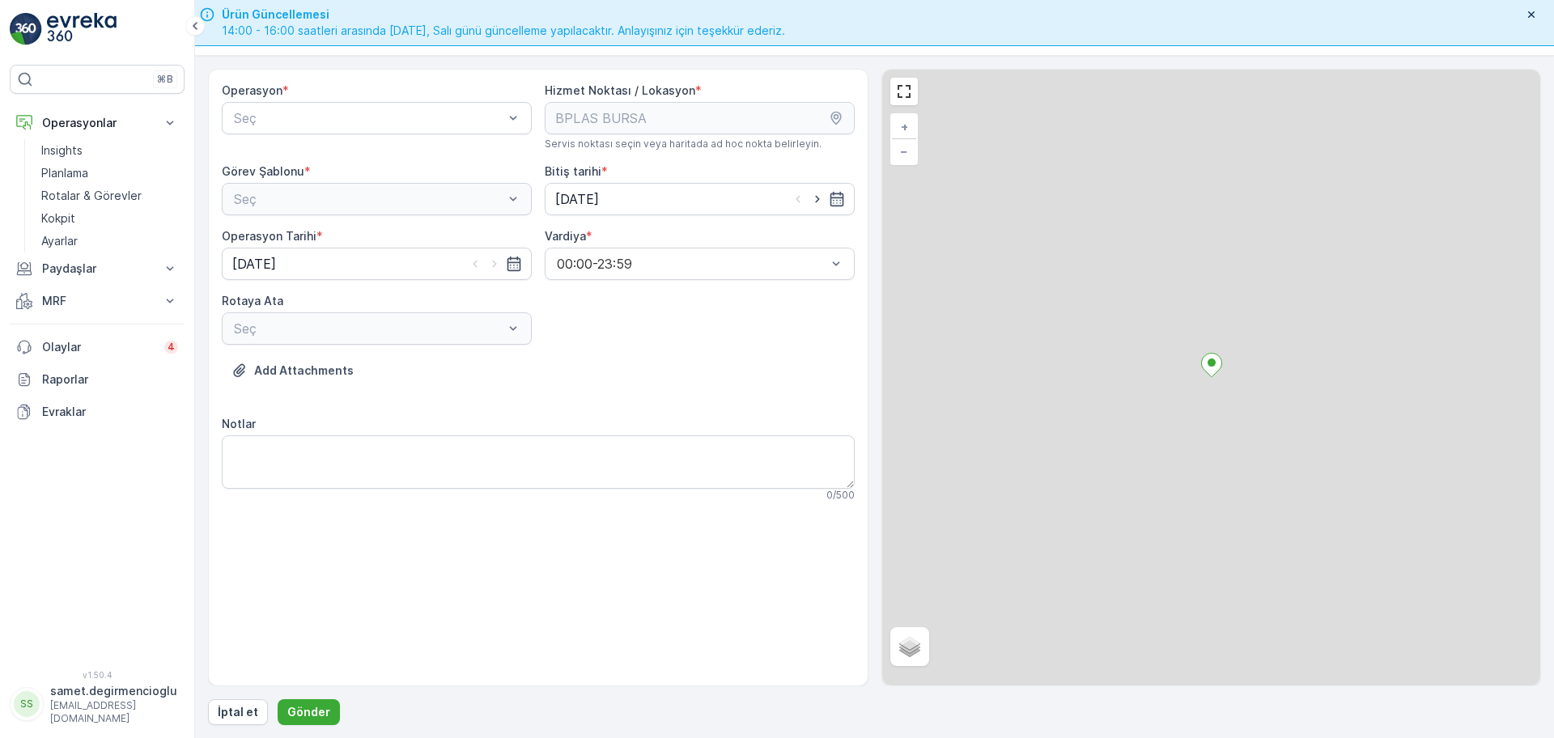
click at [392, 100] on div "Operasyon * Seç" at bounding box center [377, 117] width 310 height 68
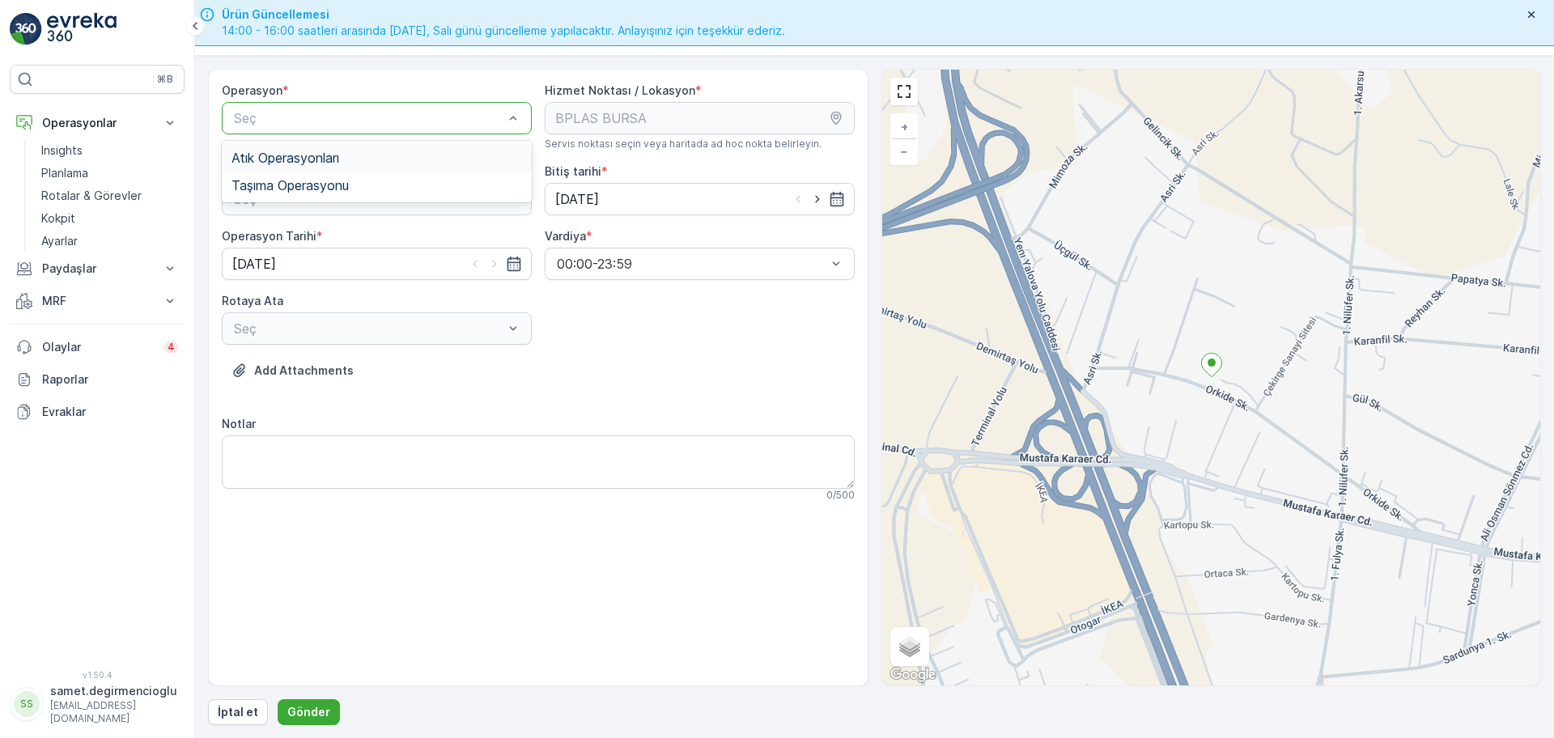
click at [366, 155] on div "Atık Operasyonları" at bounding box center [376, 158] width 290 height 15
drag, startPoint x: 358, startPoint y: 201, endPoint x: 334, endPoint y: 227, distance: 34.9
click at [334, 227] on div "Atık Toplama" at bounding box center [377, 239] width 310 height 28
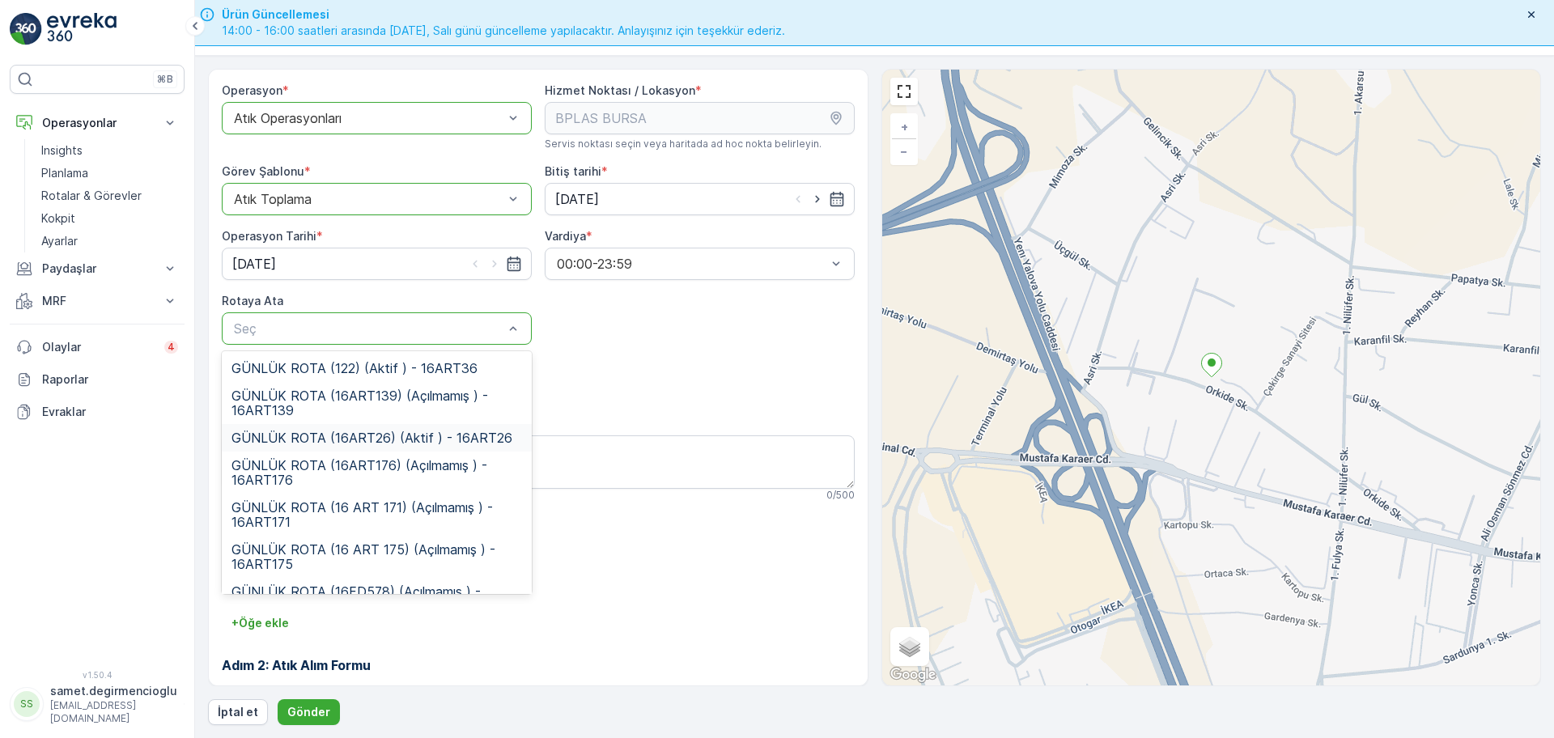
click at [400, 430] on span "GÜNLÜK ROTA (16ART26) (Aktif ) - 16ART26" at bounding box center [371, 437] width 281 height 15
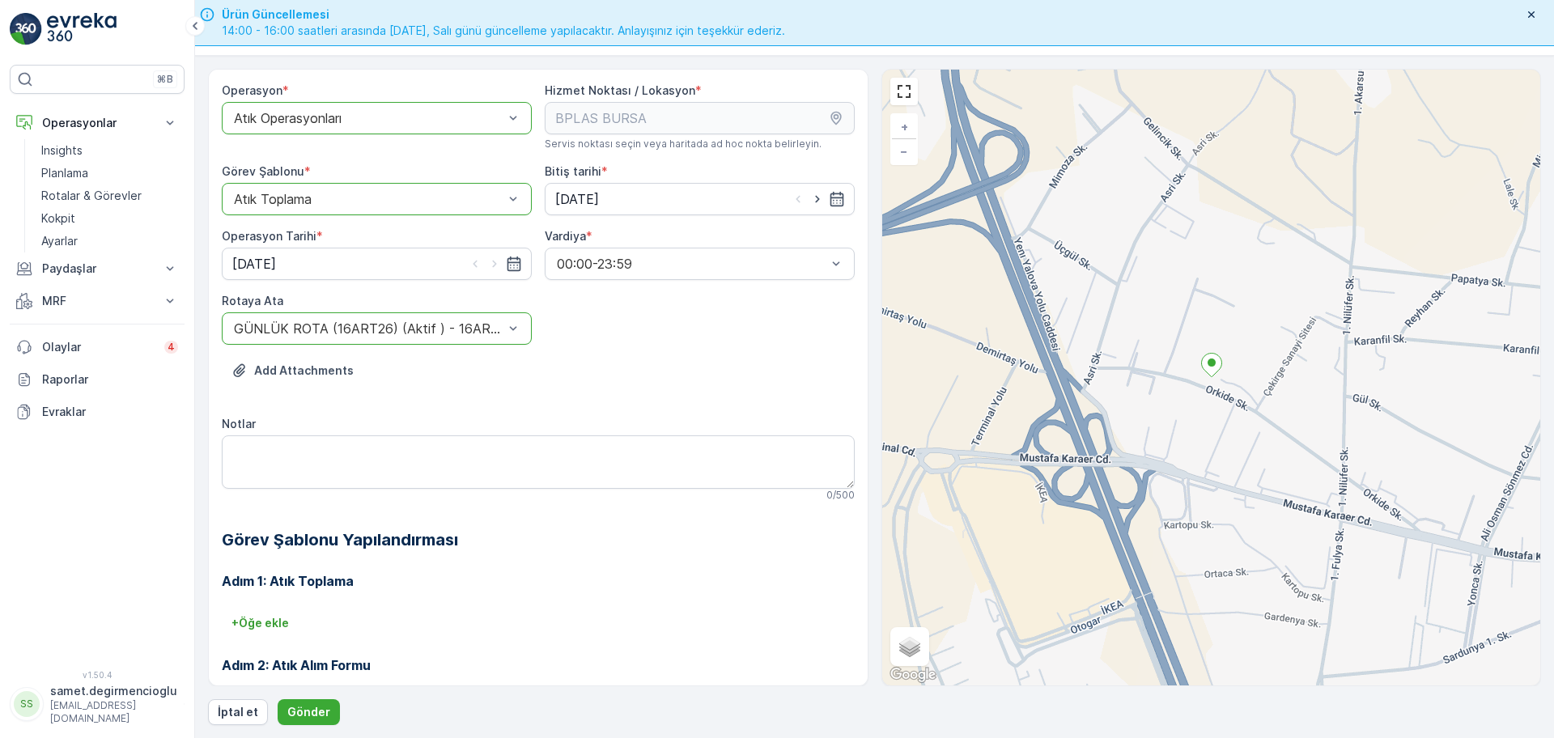
click at [616, 337] on div "Operasyon * option Atık Operasyonları, selected. Atık Operasyonları Hizmet Nokt…" at bounding box center [538, 447] width 633 height 728
click at [309, 708] on p "Gönder" at bounding box center [308, 712] width 43 height 16
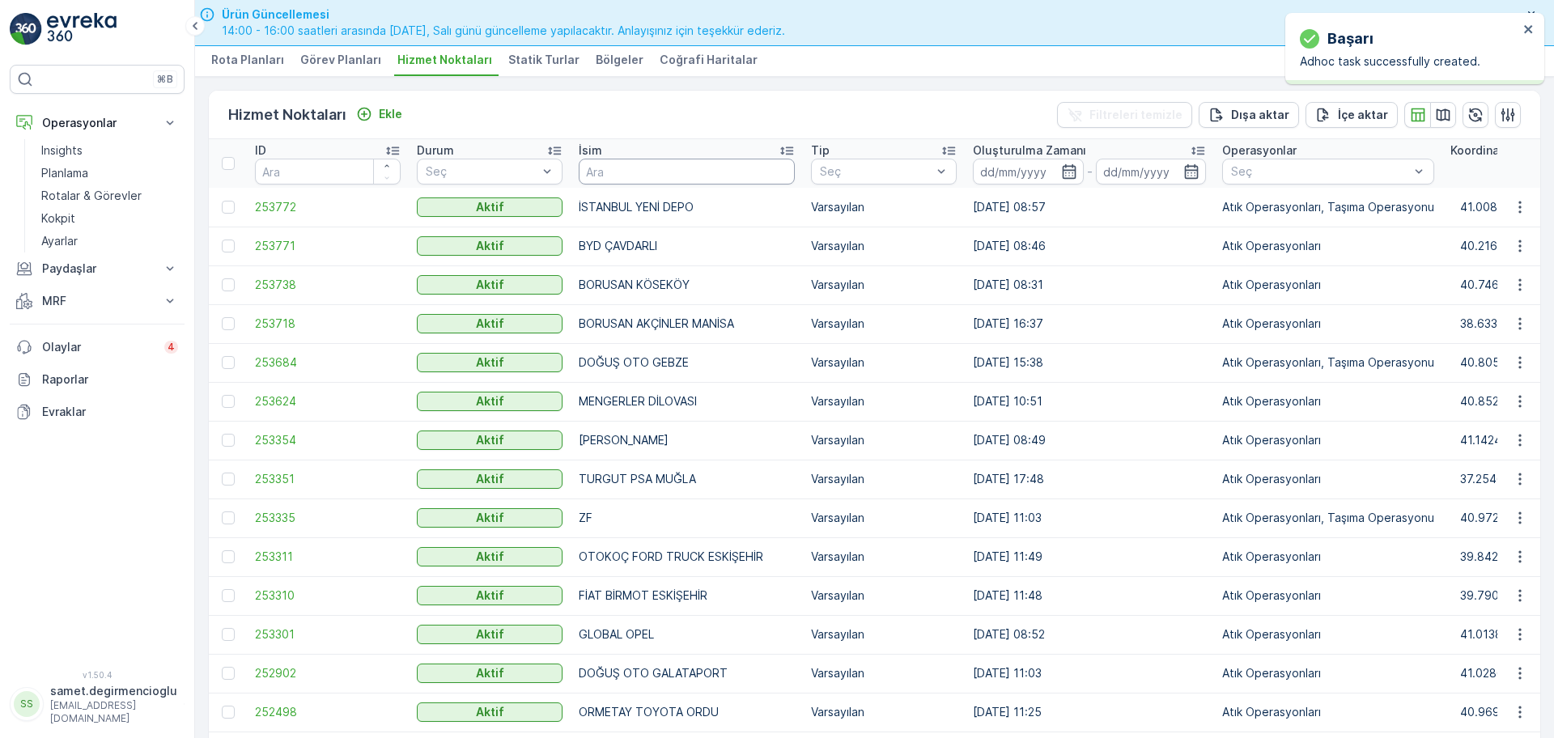
click at [680, 164] on input "text" at bounding box center [687, 172] width 216 height 26
type input "SAKARYA"
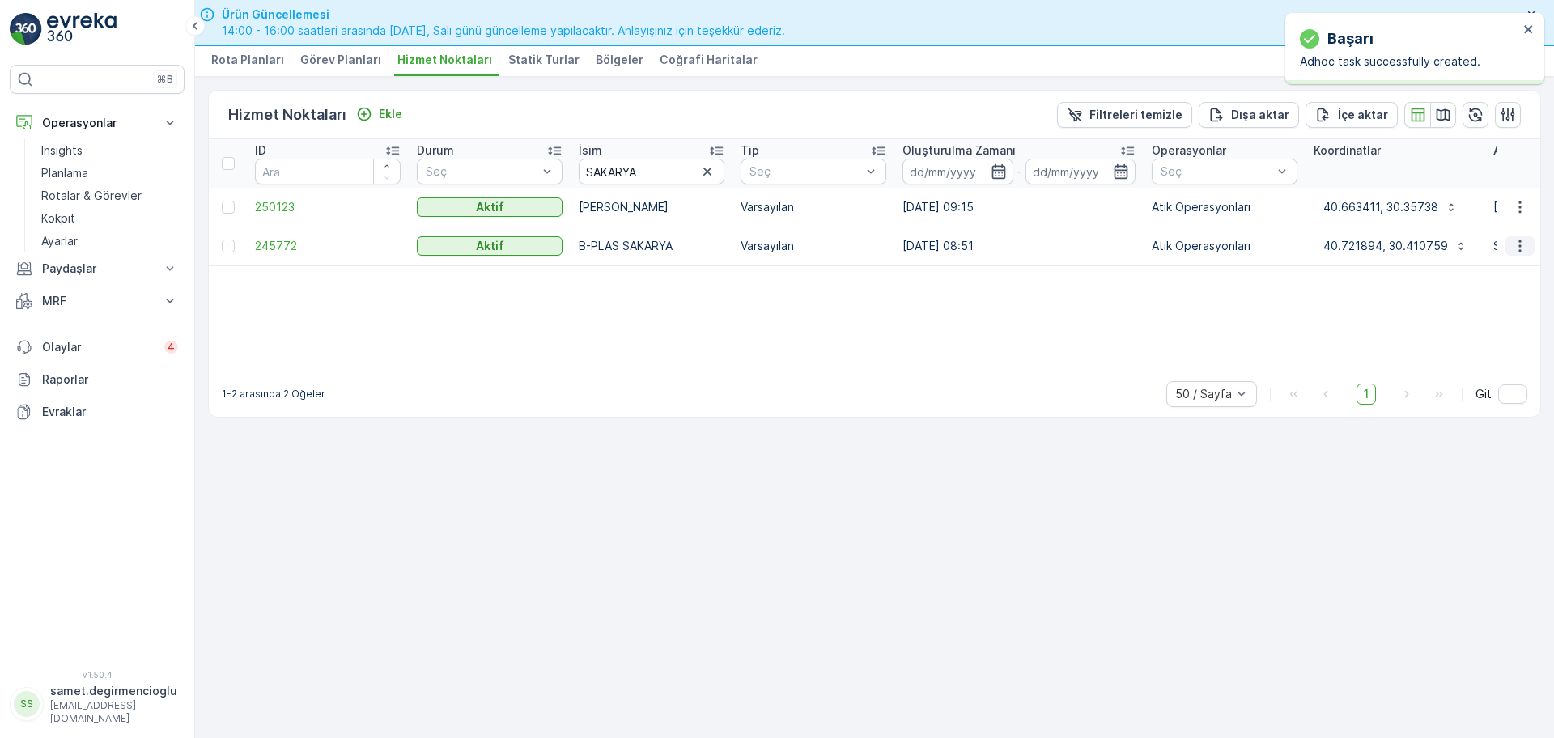
click at [1511, 242] on button "button" at bounding box center [1519, 245] width 29 height 19
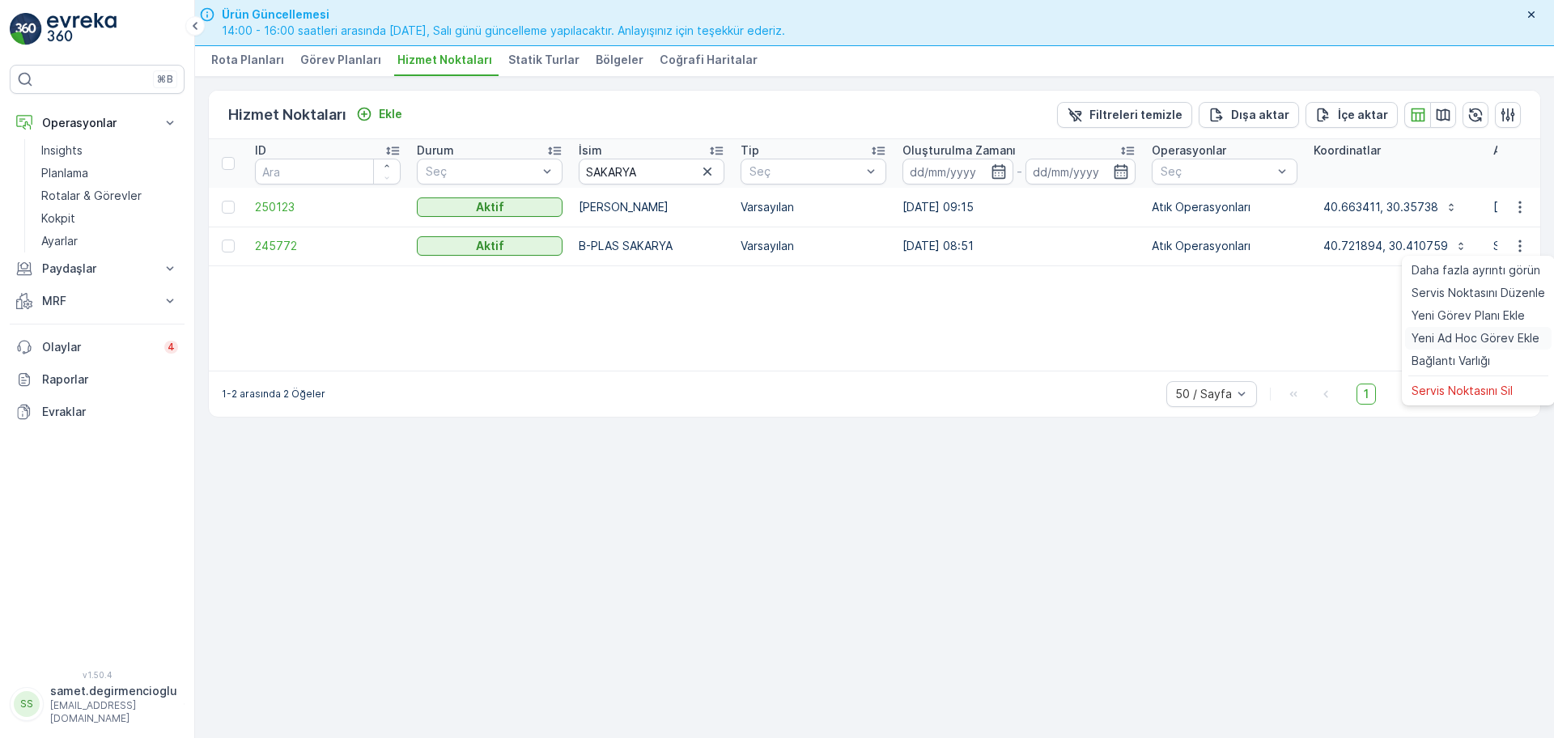
click at [1461, 332] on span "Yeni Ad Hoc Görev Ekle" at bounding box center [1475, 338] width 128 height 16
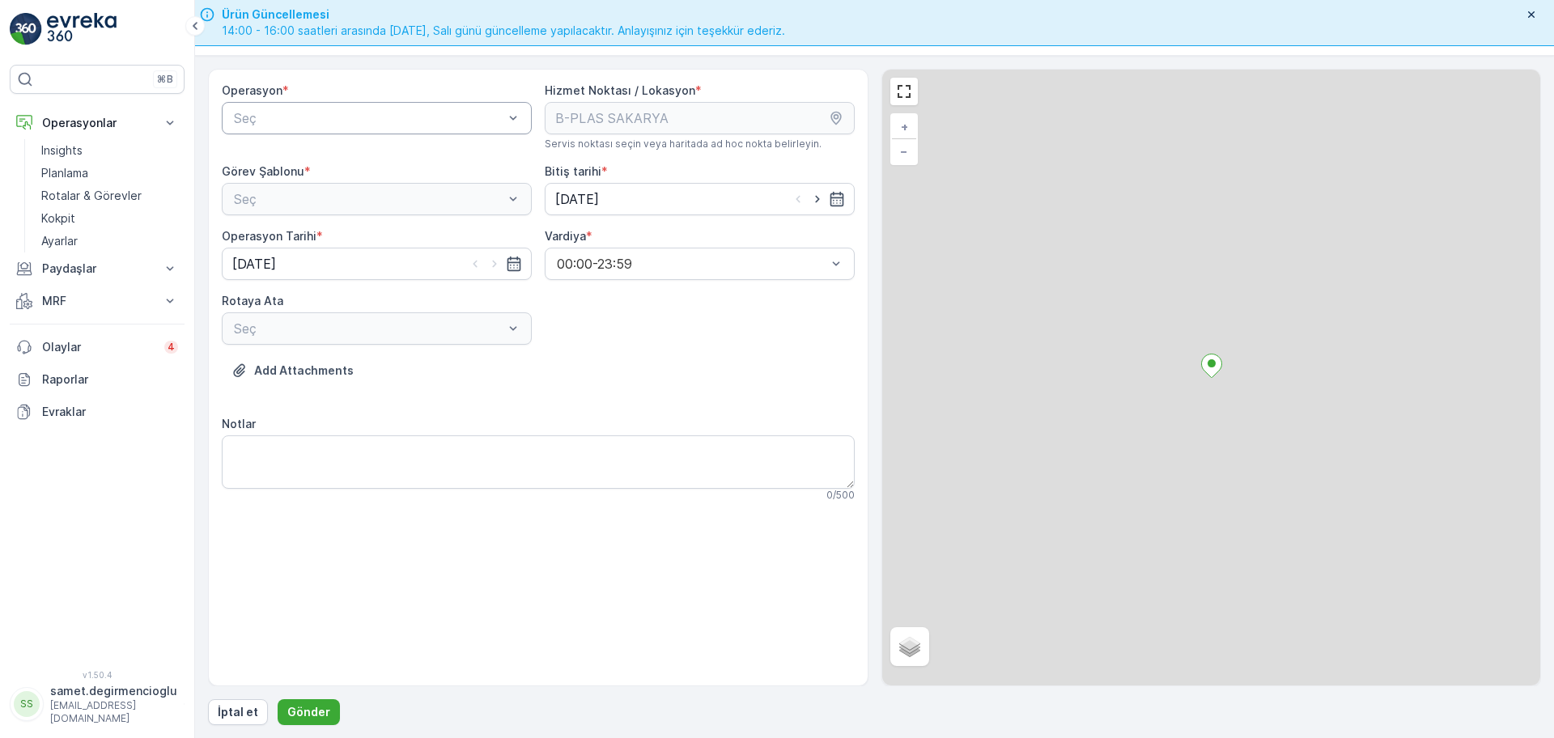
click at [409, 129] on div "Seç" at bounding box center [377, 118] width 310 height 32
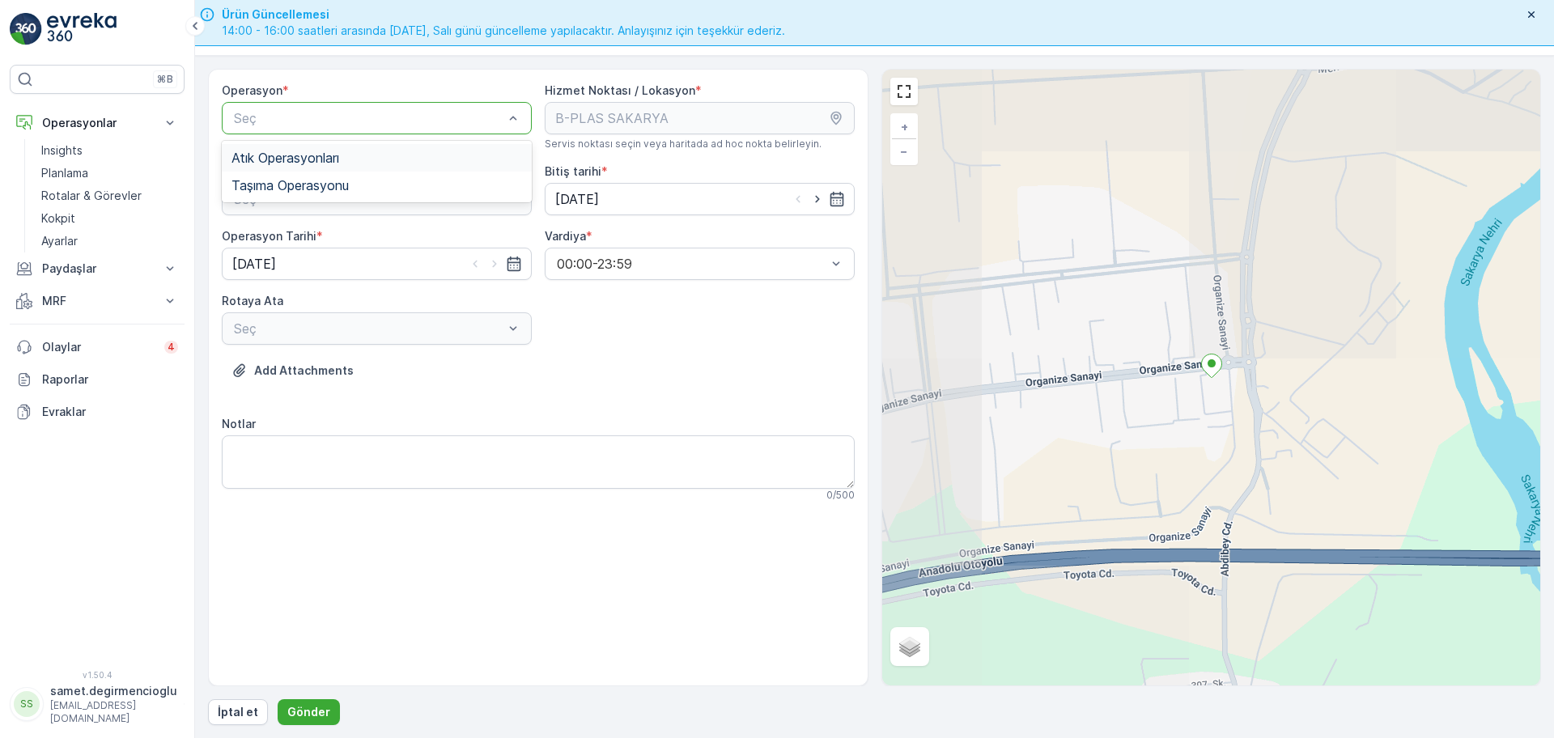
click at [327, 170] on div "Atık Operasyonları" at bounding box center [377, 158] width 310 height 28
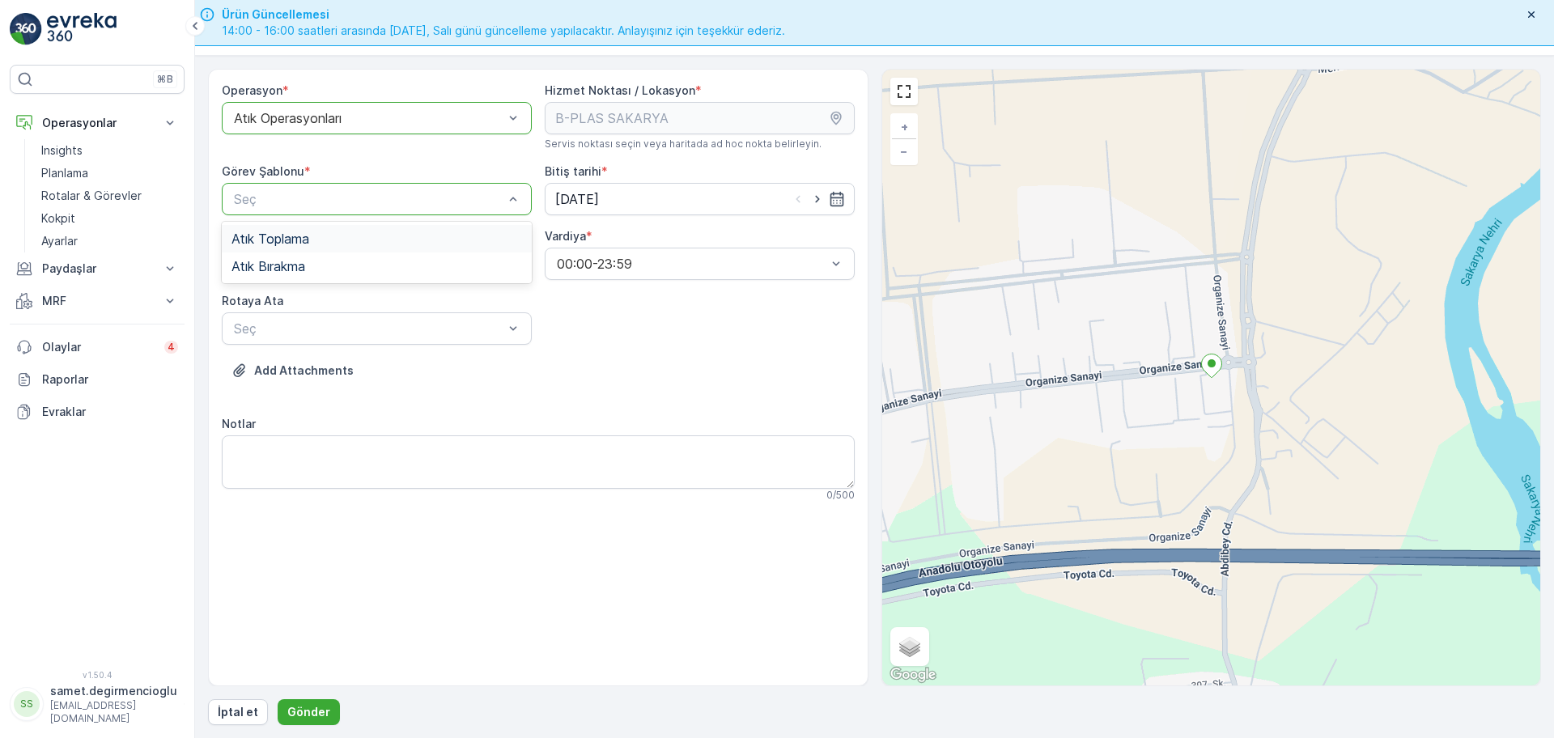
click at [298, 242] on span "Atık Toplama" at bounding box center [270, 238] width 78 height 15
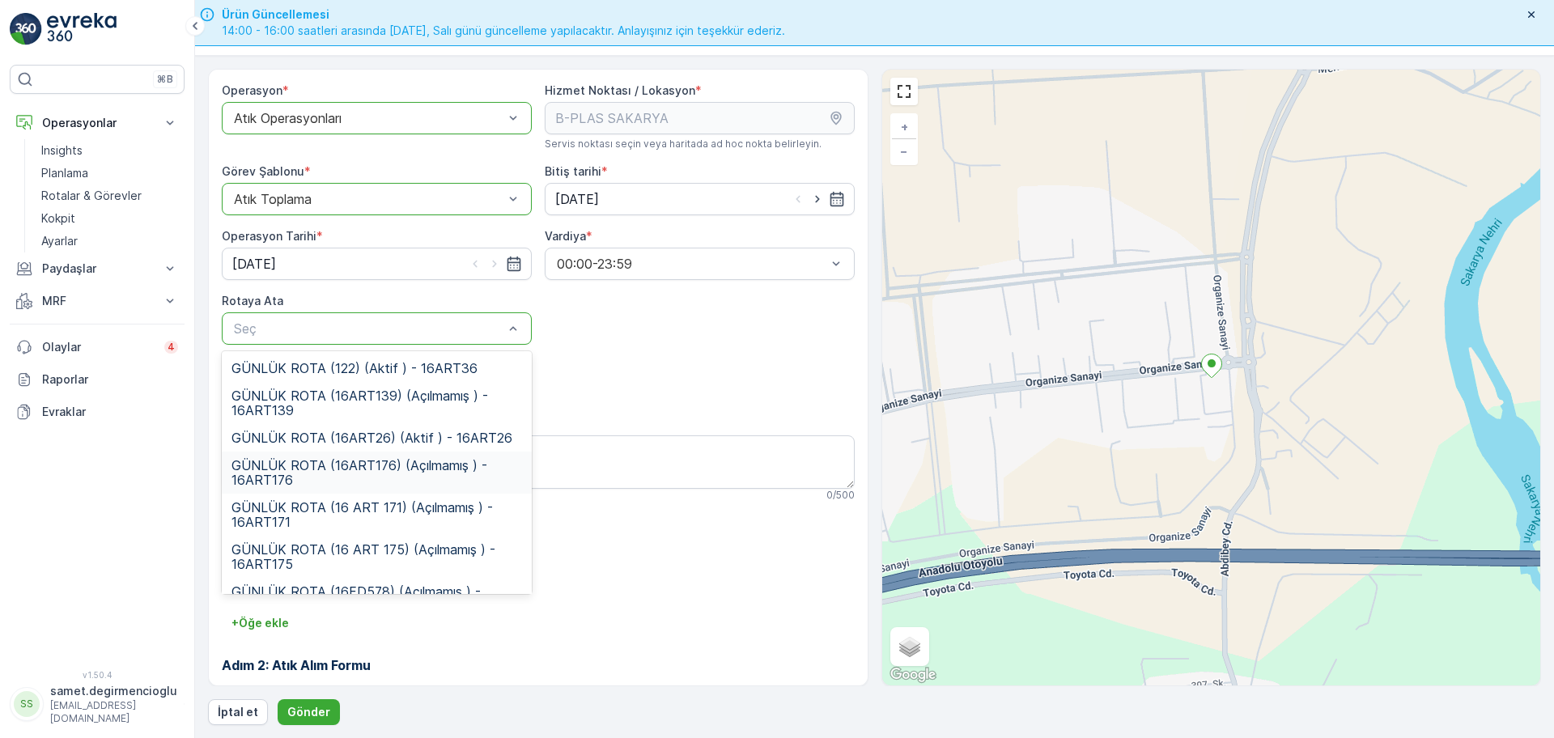
click at [351, 473] on span "GÜNLÜK ROTA (16ART176) (Açılmamış ) - 16ART176" at bounding box center [376, 472] width 290 height 29
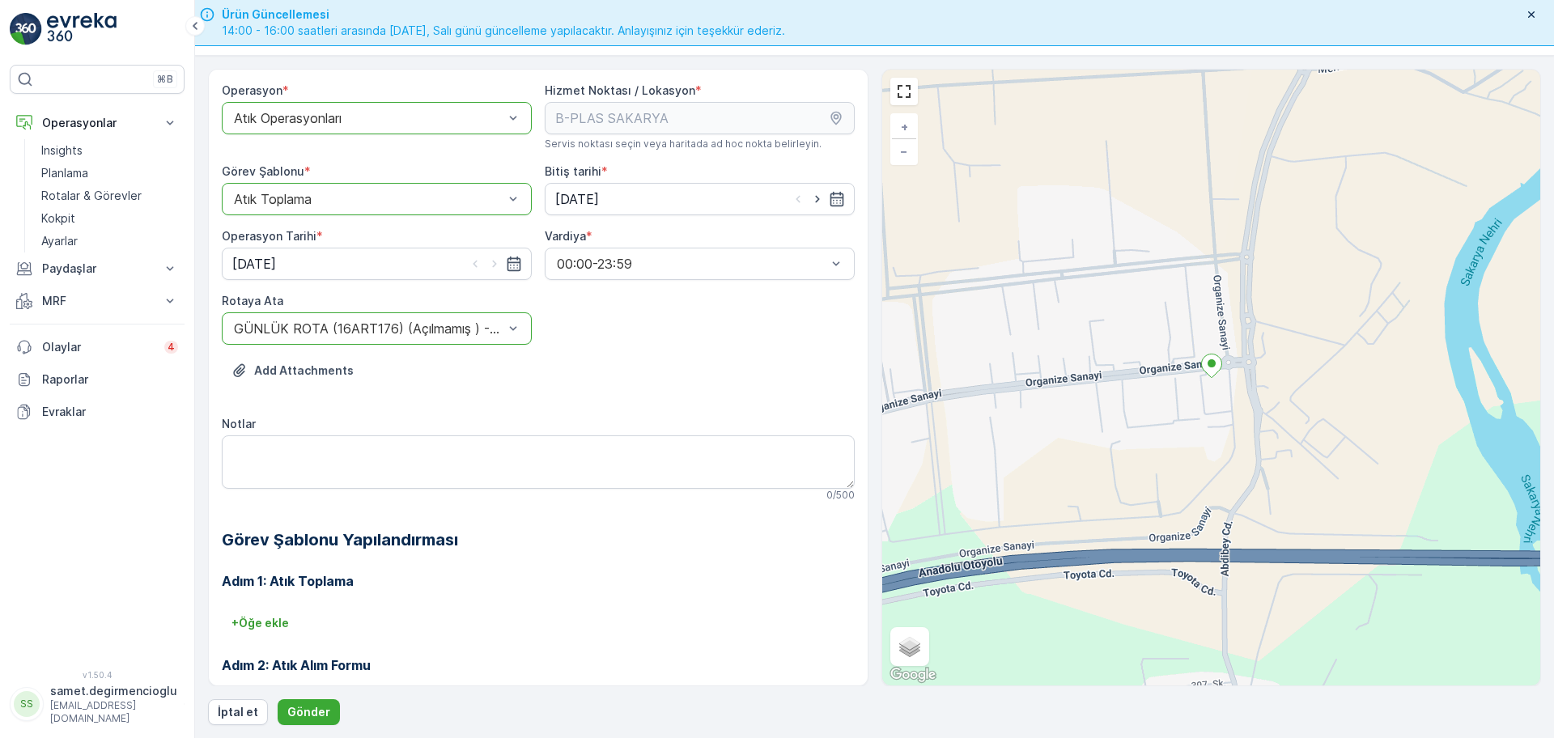
click at [672, 352] on div "Operasyon * option Atık Operasyonları, selected. Atık Operasyonları Hizmet Nokt…" at bounding box center [538, 447] width 633 height 728
click at [455, 324] on div at bounding box center [368, 328] width 273 height 15
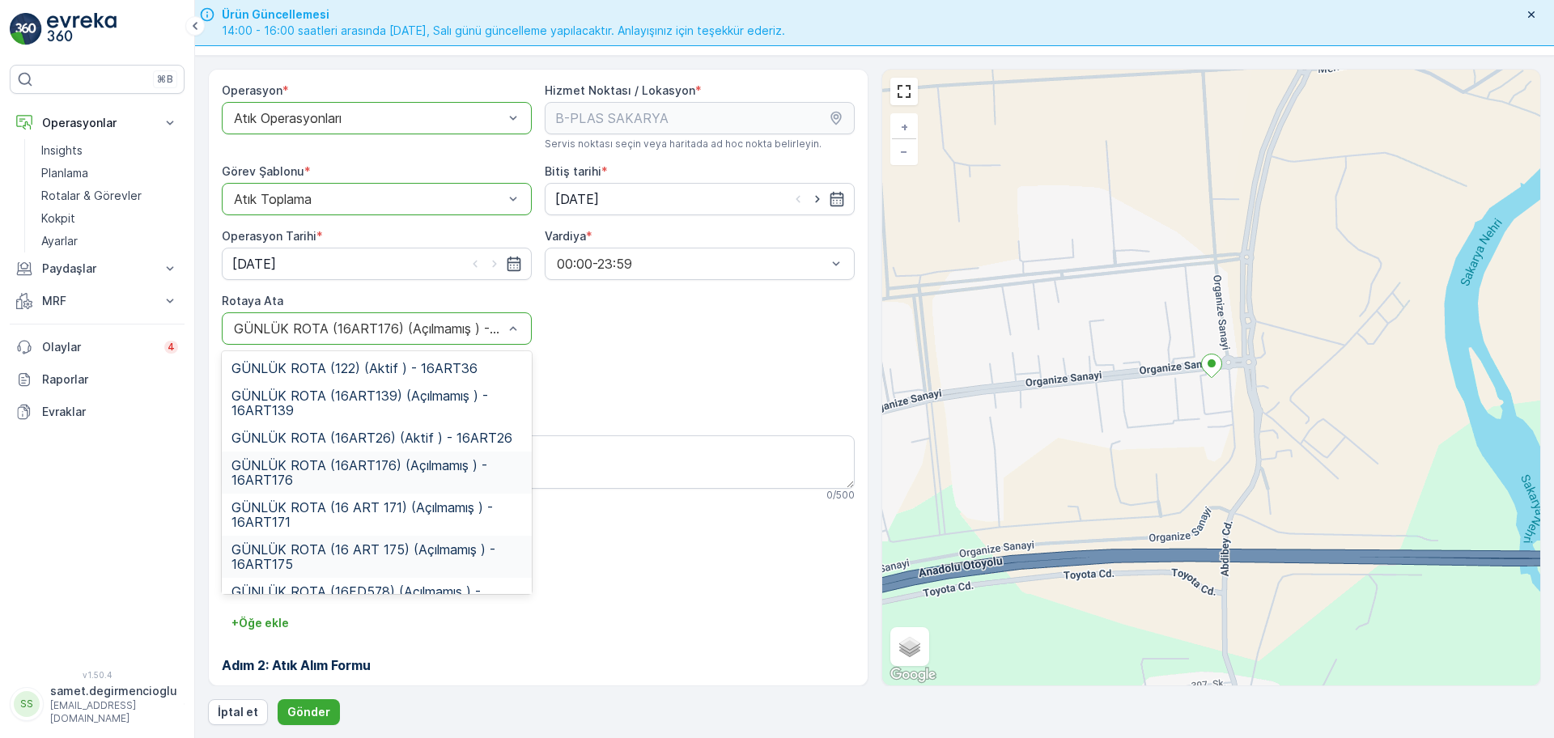
click at [408, 549] on span "GÜNLÜK ROTA (16 ART 175) (Açılmamış ) - 16ART175" at bounding box center [376, 556] width 290 height 29
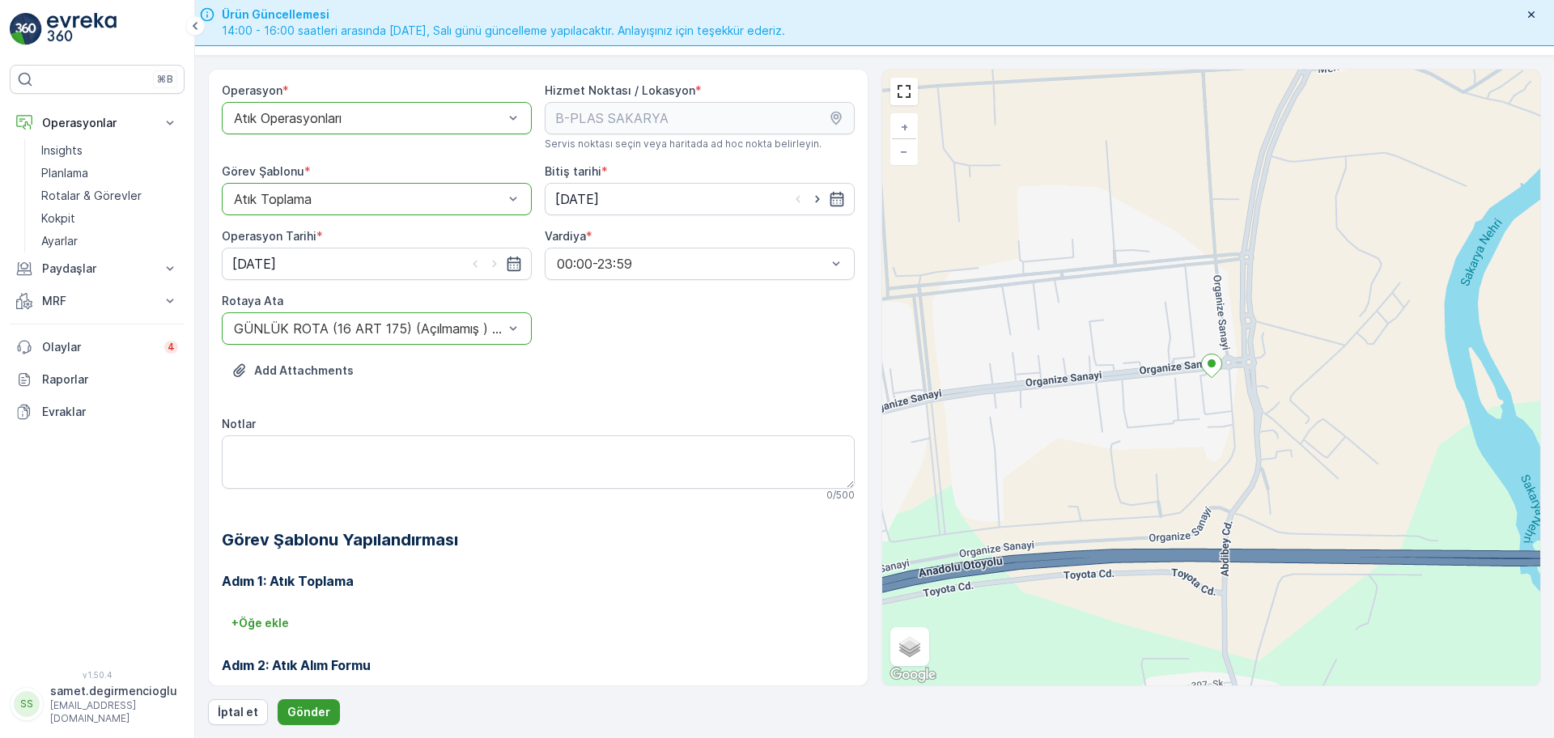
click at [293, 723] on button "Gönder" at bounding box center [309, 712] width 62 height 26
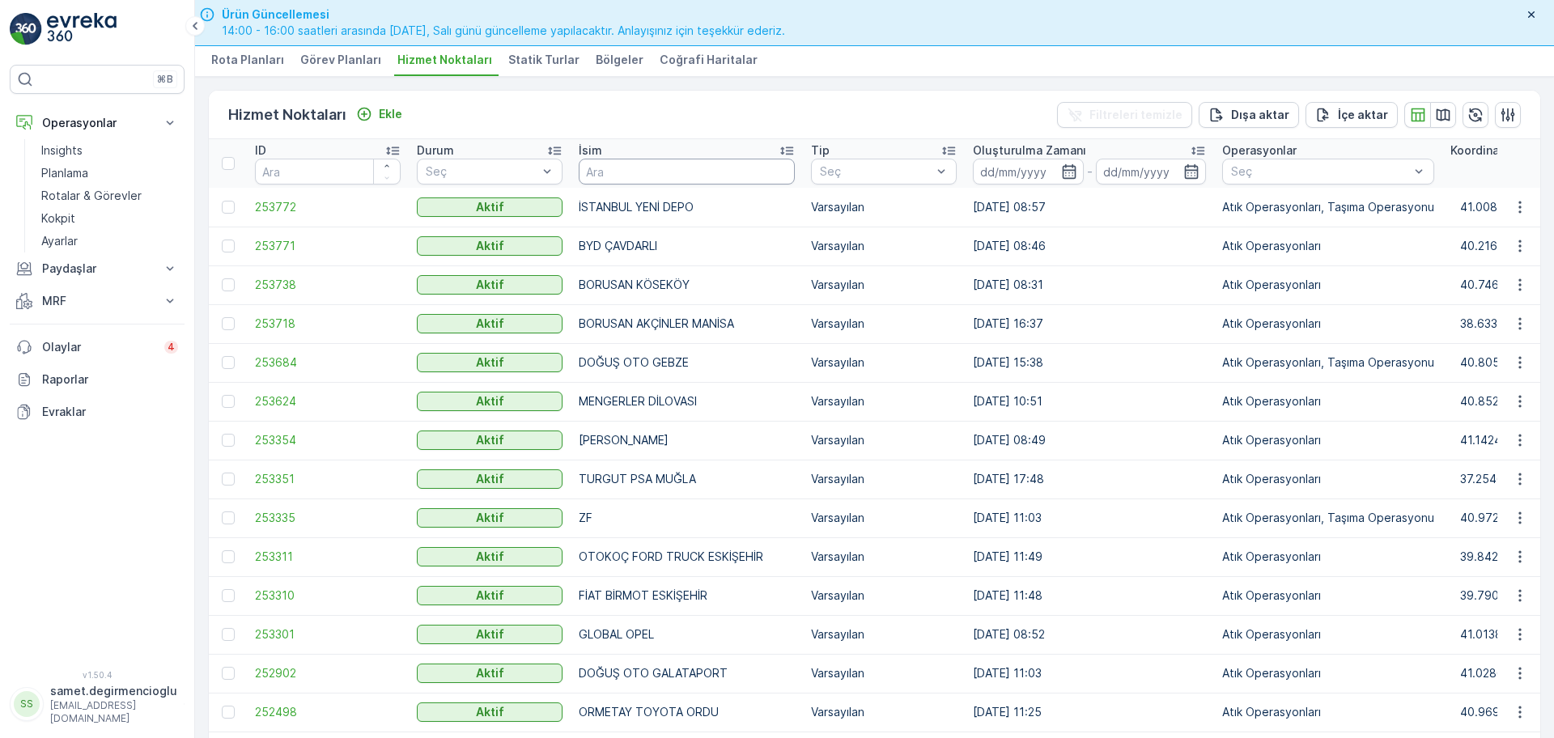
click at [629, 175] on input "text" at bounding box center [687, 172] width 216 height 26
type input "BARAKF"
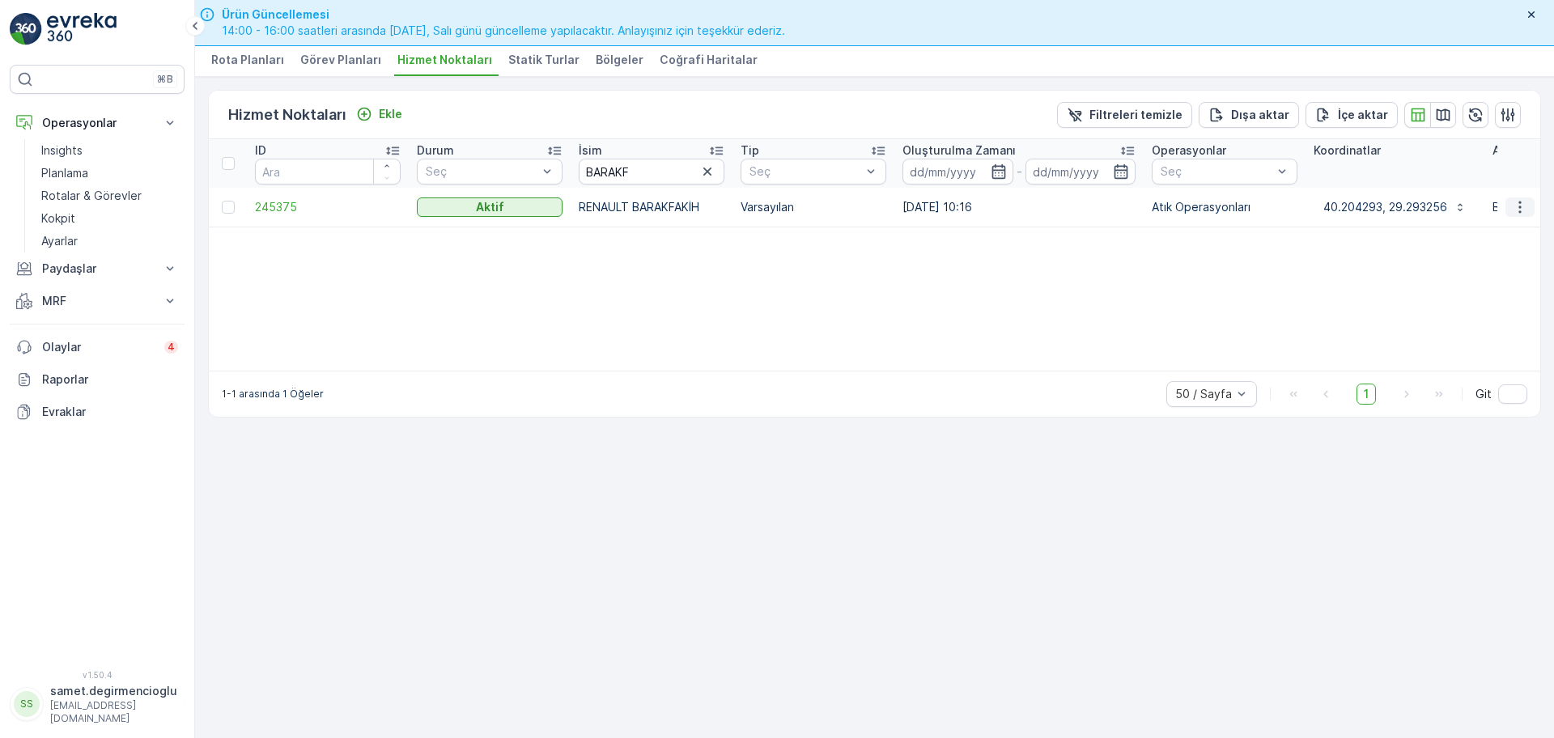
click at [1514, 197] on button "button" at bounding box center [1519, 206] width 29 height 19
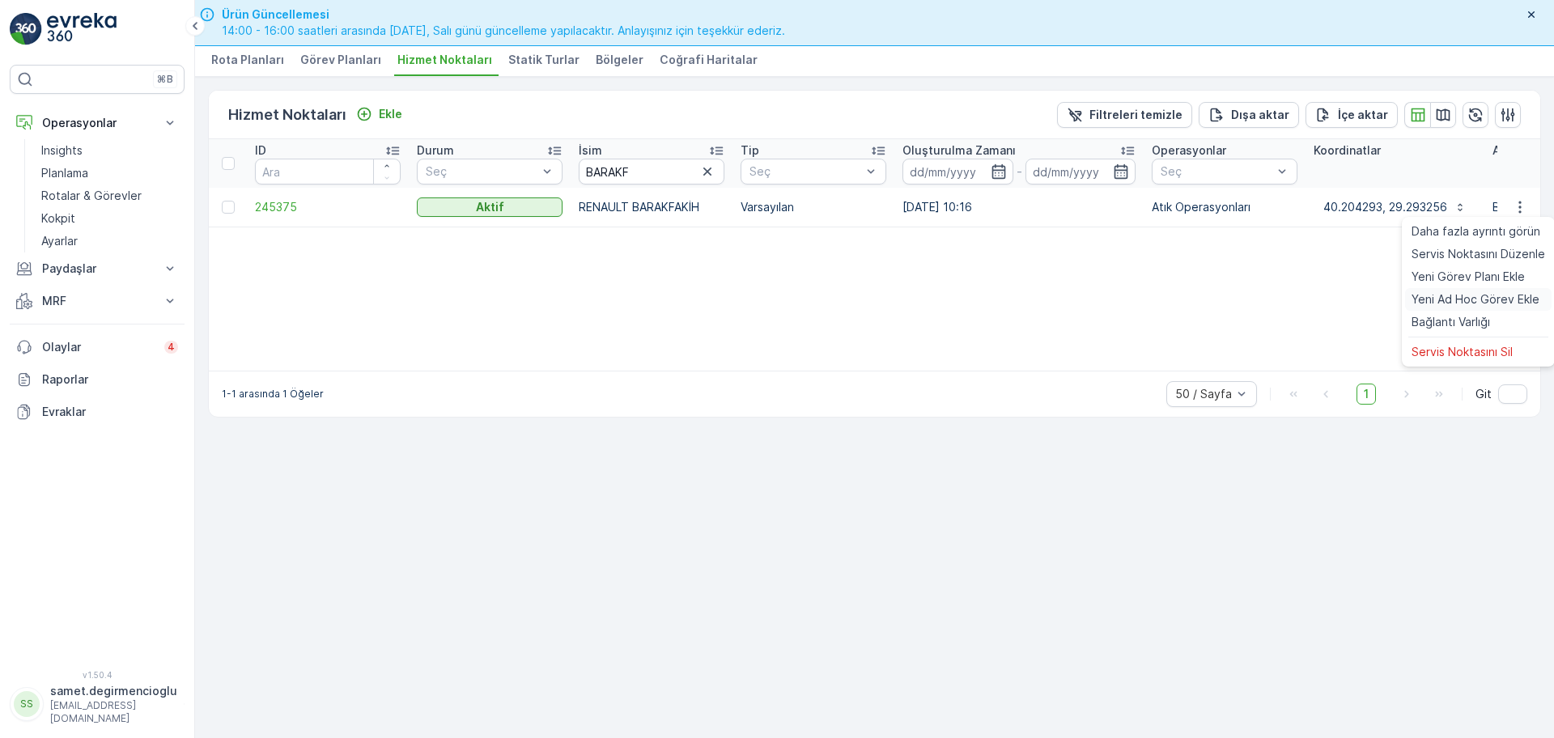
click at [1459, 307] on span "Yeni Ad Hoc Görev Ekle" at bounding box center [1475, 299] width 128 height 16
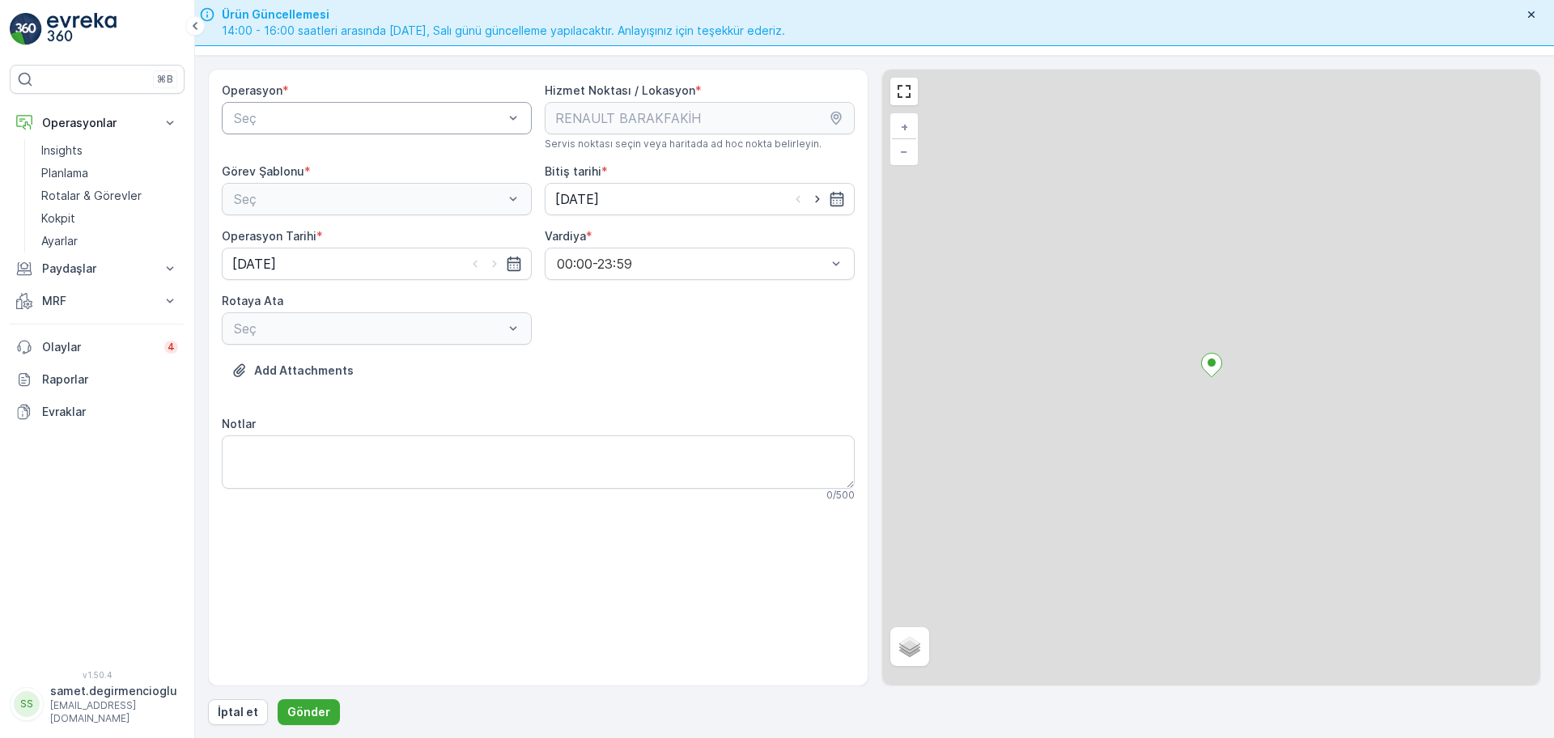
click at [374, 102] on div "Seç" at bounding box center [377, 118] width 310 height 32
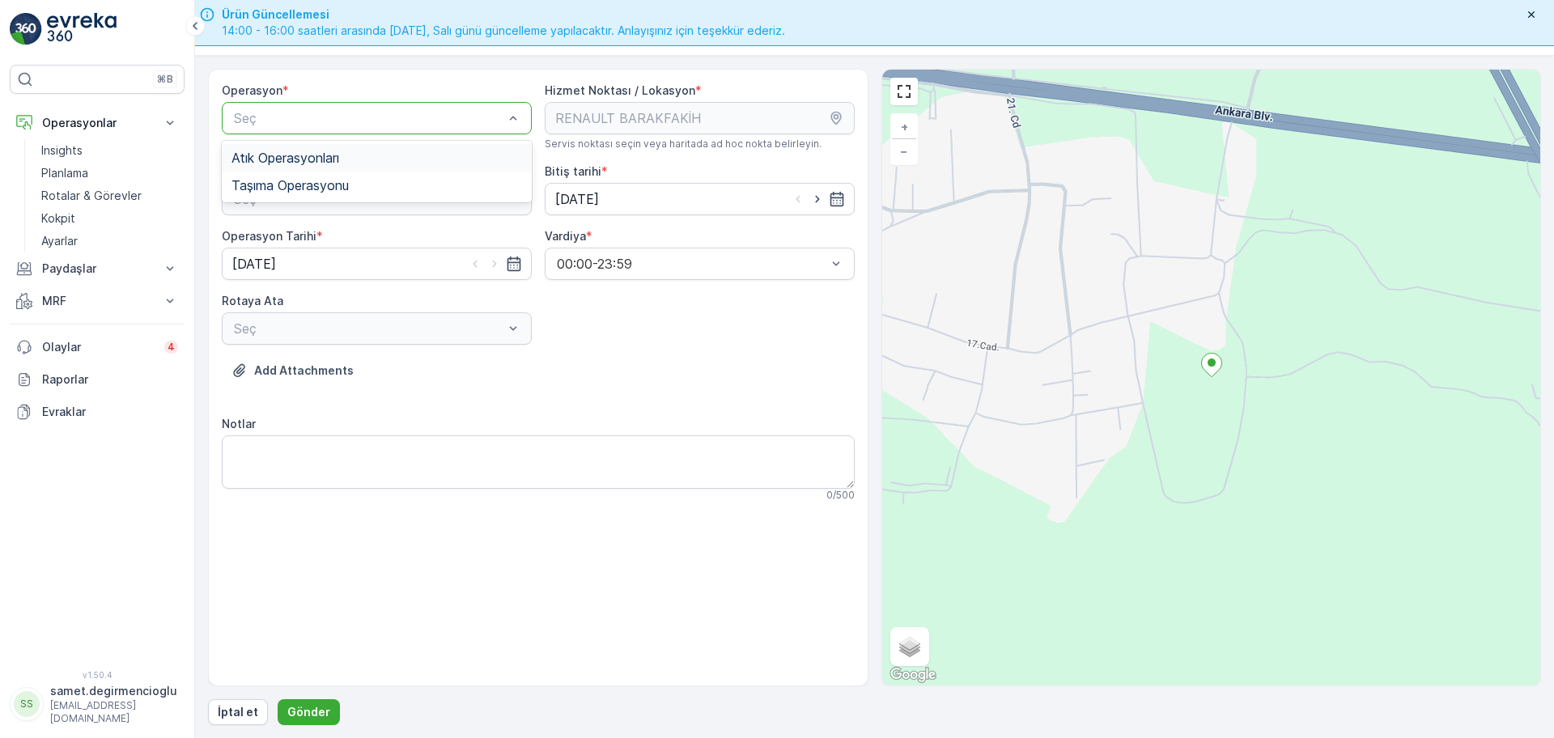
click at [379, 164] on div "Atık Operasyonları" at bounding box center [376, 158] width 290 height 15
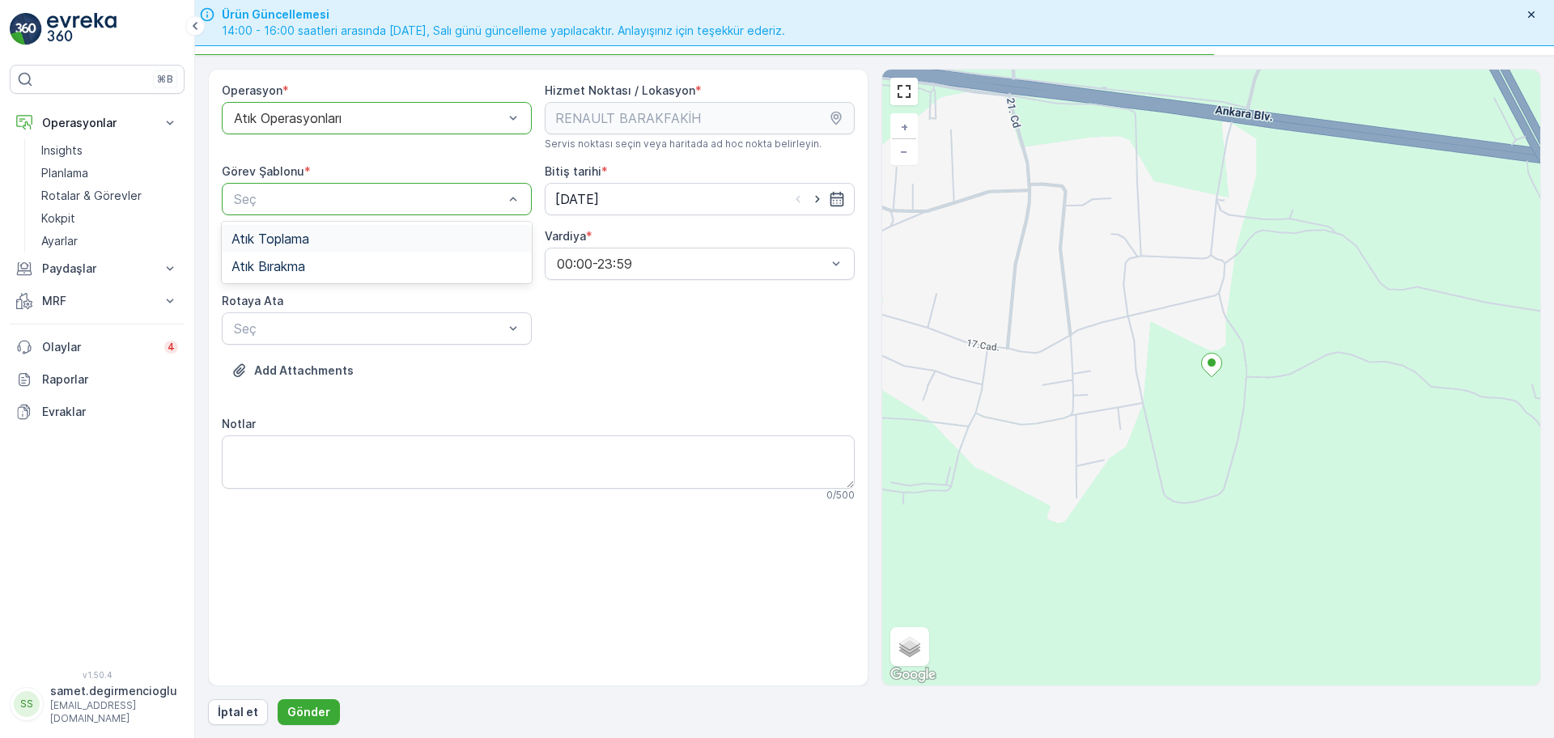
click at [338, 244] on div "Atık Toplama" at bounding box center [376, 238] width 290 height 15
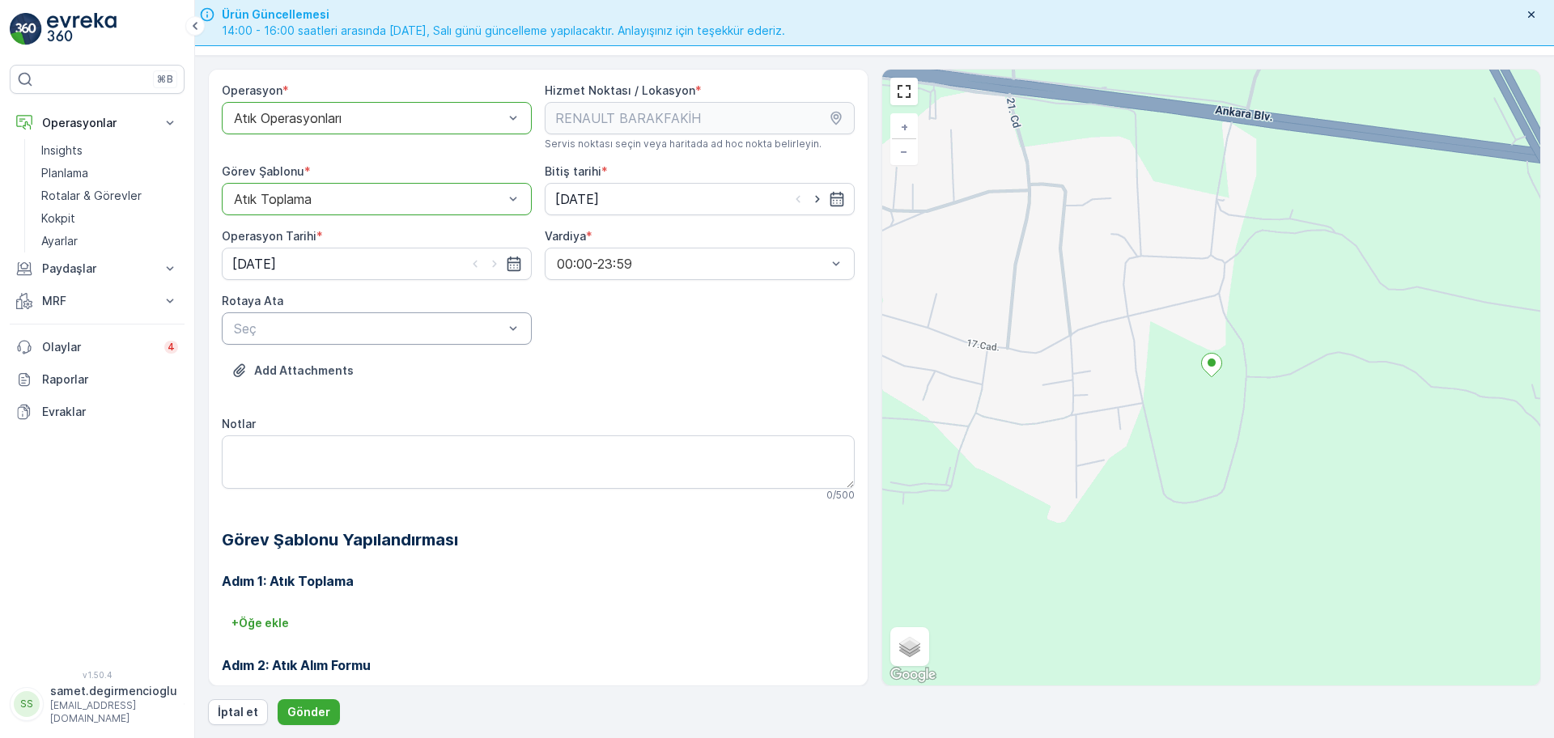
click at [337, 317] on div "Seç" at bounding box center [377, 328] width 310 height 32
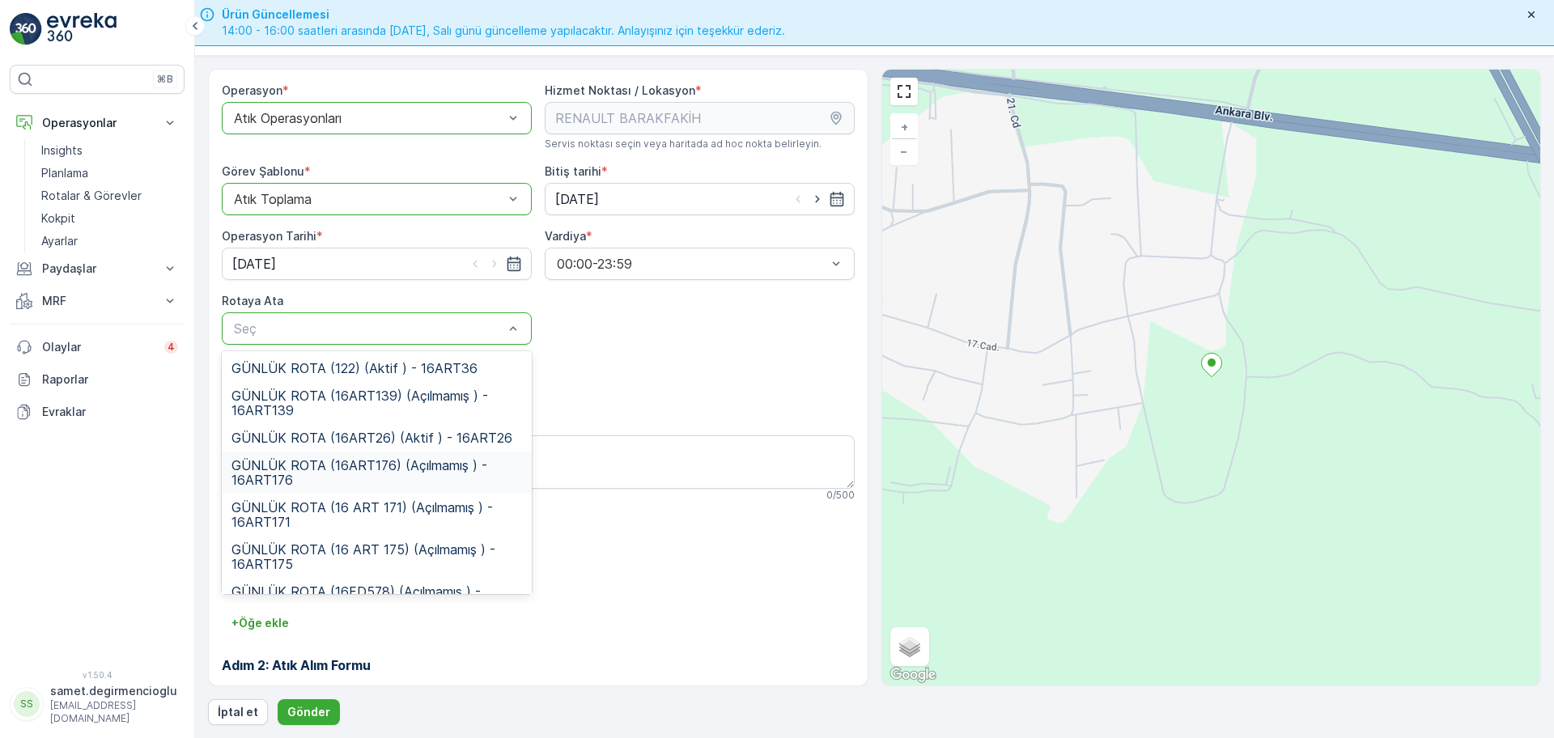
click at [386, 477] on span "GÜNLÜK ROTA (16ART176) (Açılmamış ) - 16ART176" at bounding box center [376, 472] width 290 height 29
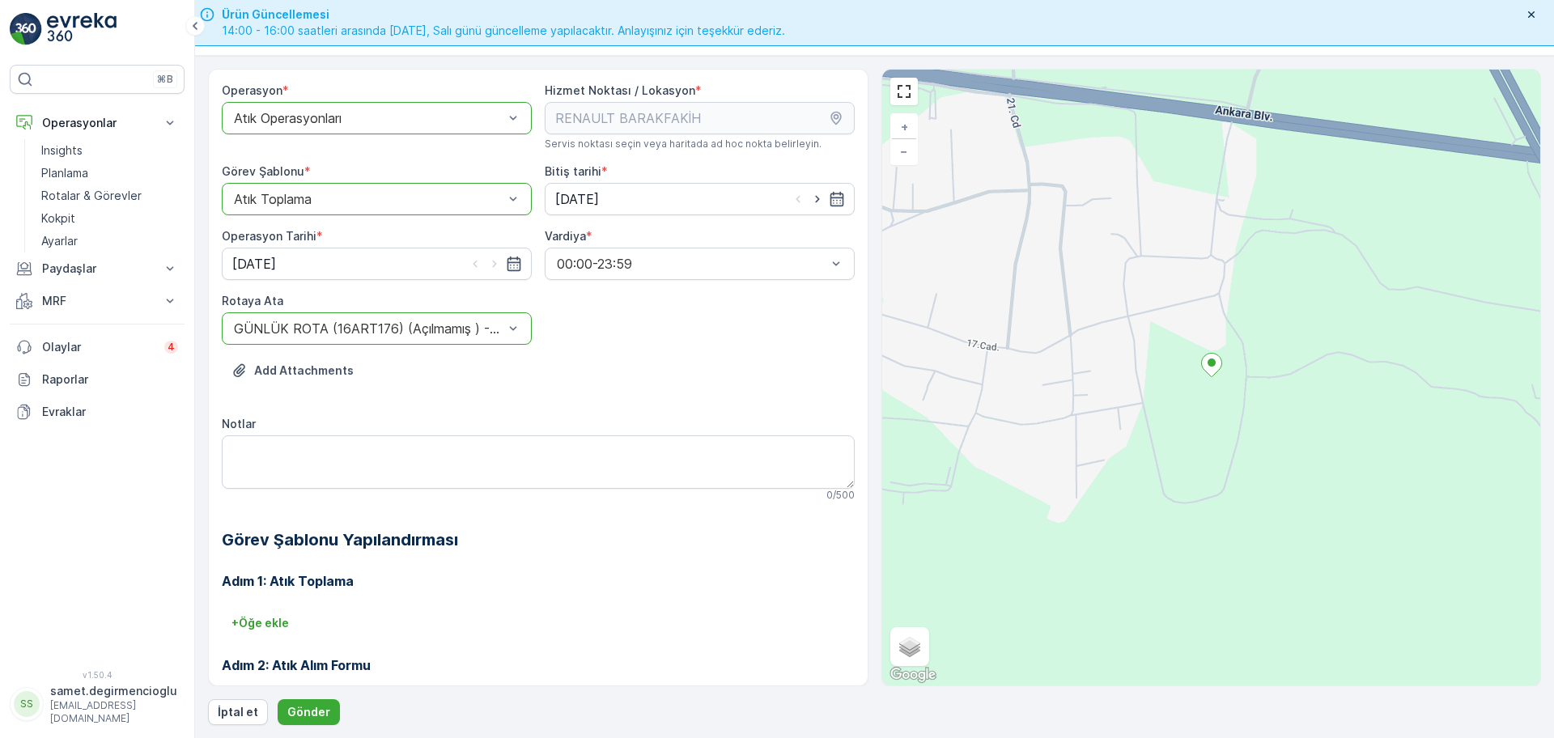
click at [637, 405] on div "Operasyon * option Atık Operasyonları, selected. Atık Operasyonları Hizmet Nokt…" at bounding box center [538, 447] width 633 height 728
click at [312, 714] on p "Gönder" at bounding box center [308, 712] width 43 height 16
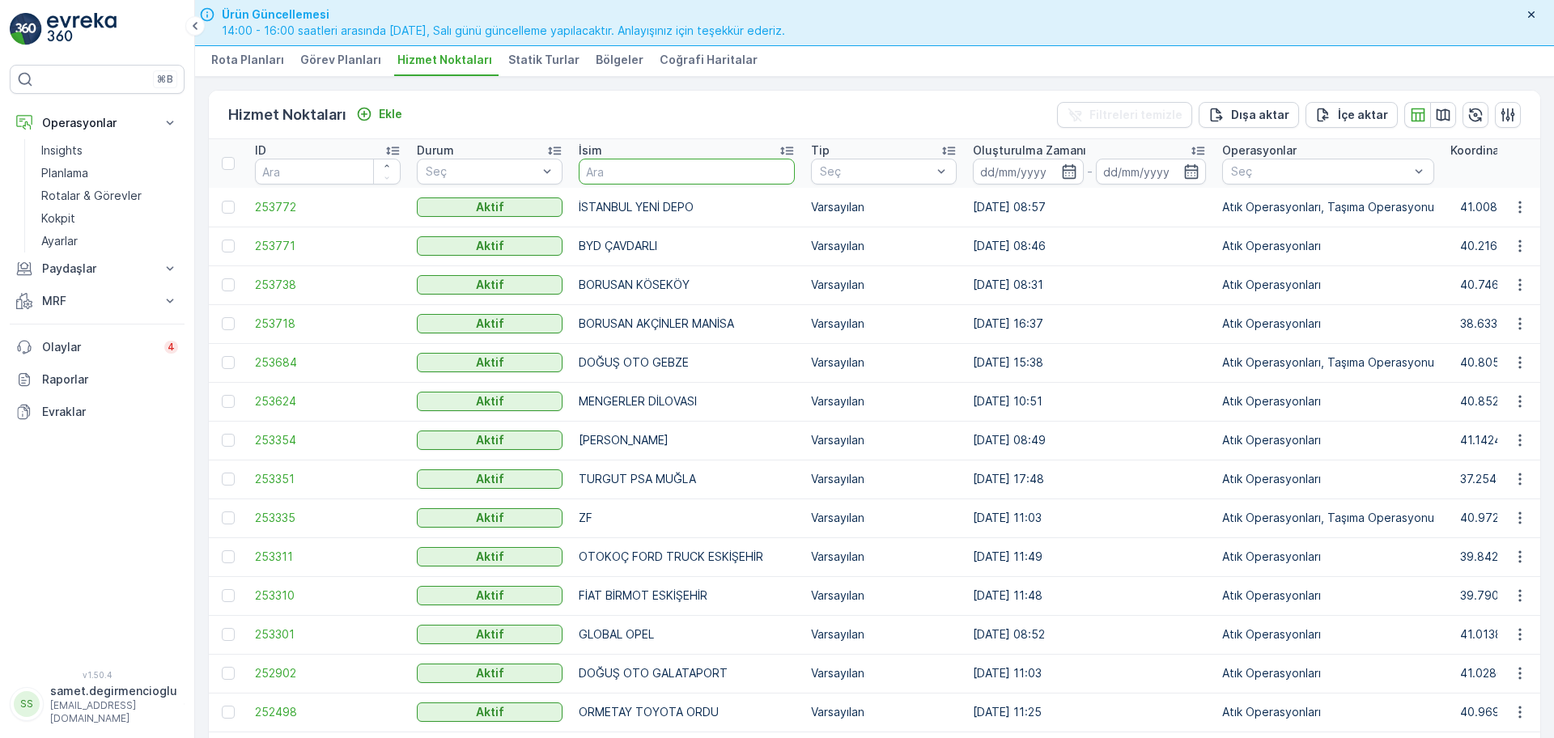
click at [659, 180] on input "text" at bounding box center [687, 172] width 216 height 26
click at [622, 159] on input "text" at bounding box center [687, 172] width 216 height 26
